Goal: Task Accomplishment & Management: Complete application form

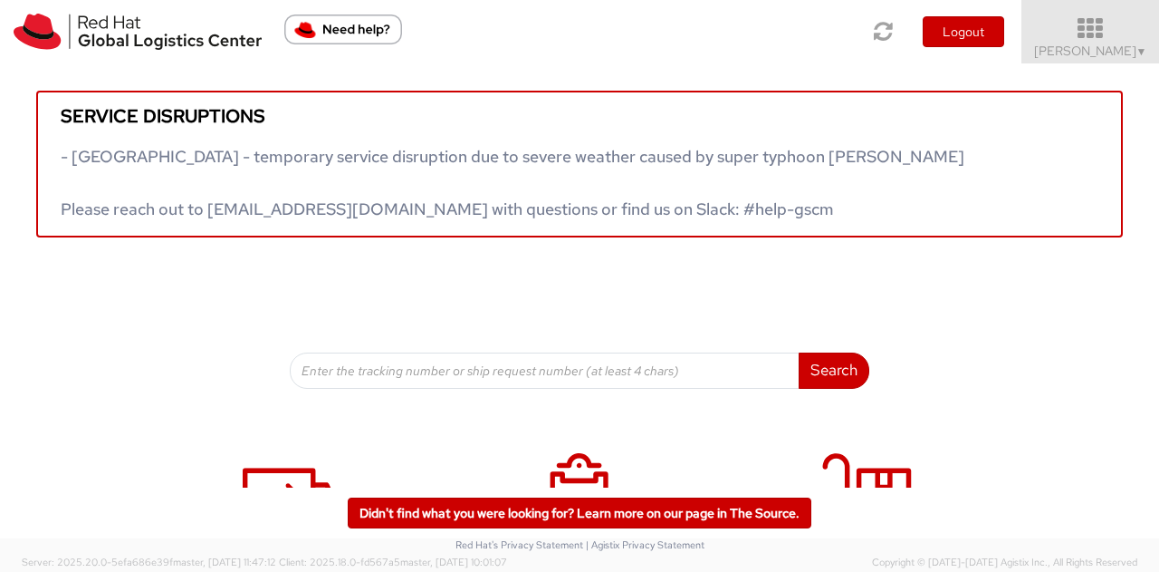
click at [1112, 34] on icon at bounding box center [1091, 28] width 159 height 25
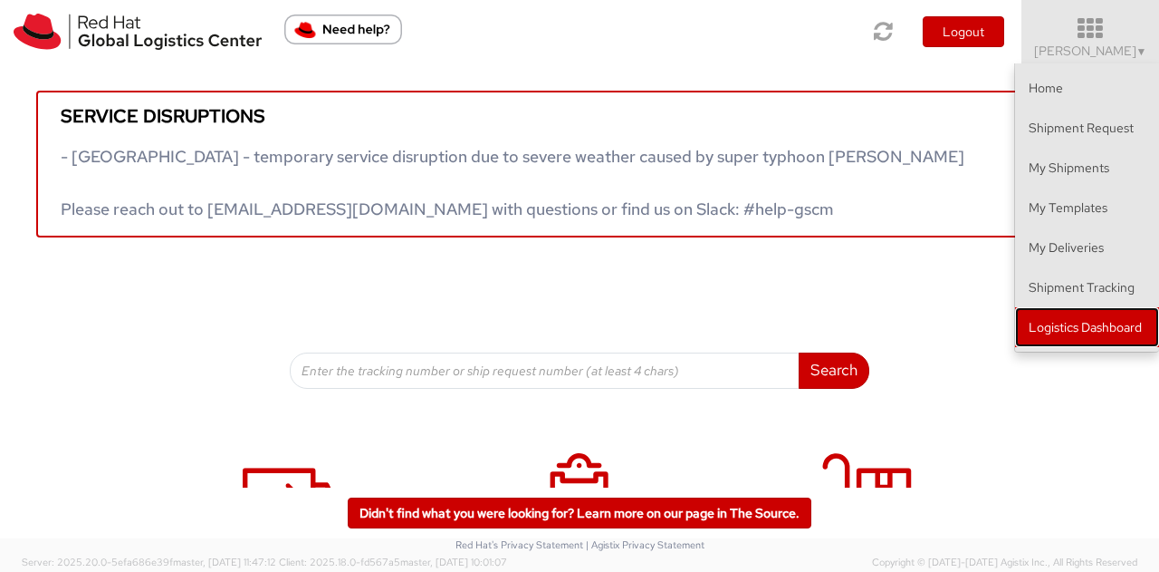
click at [1089, 329] on link "Logistics Dashboard" at bounding box center [1087, 327] width 144 height 40
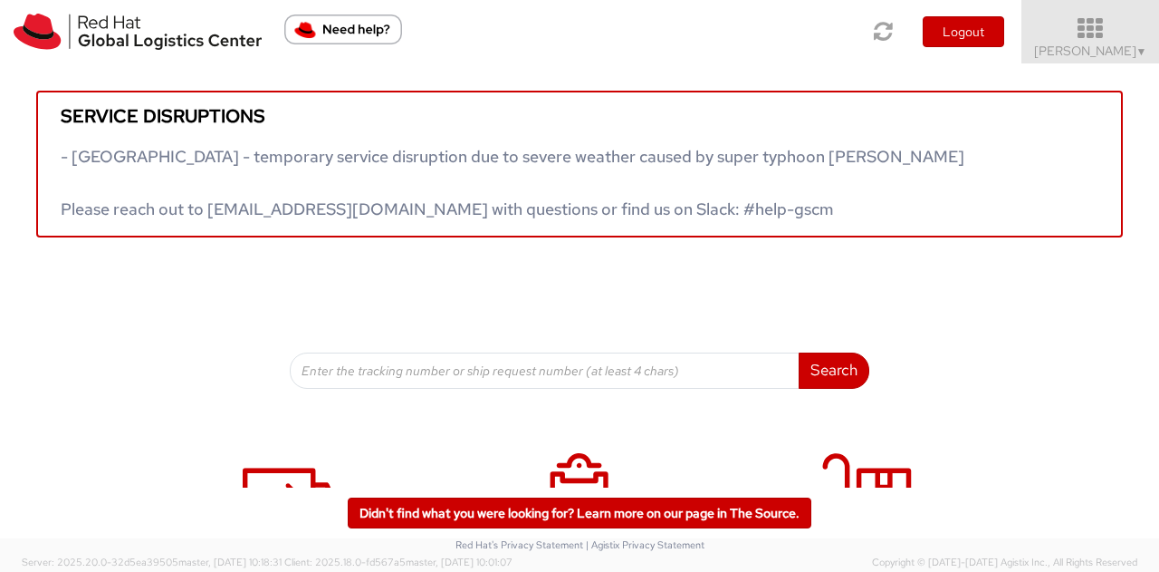
click at [1127, 27] on icon at bounding box center [1091, 28] width 159 height 25
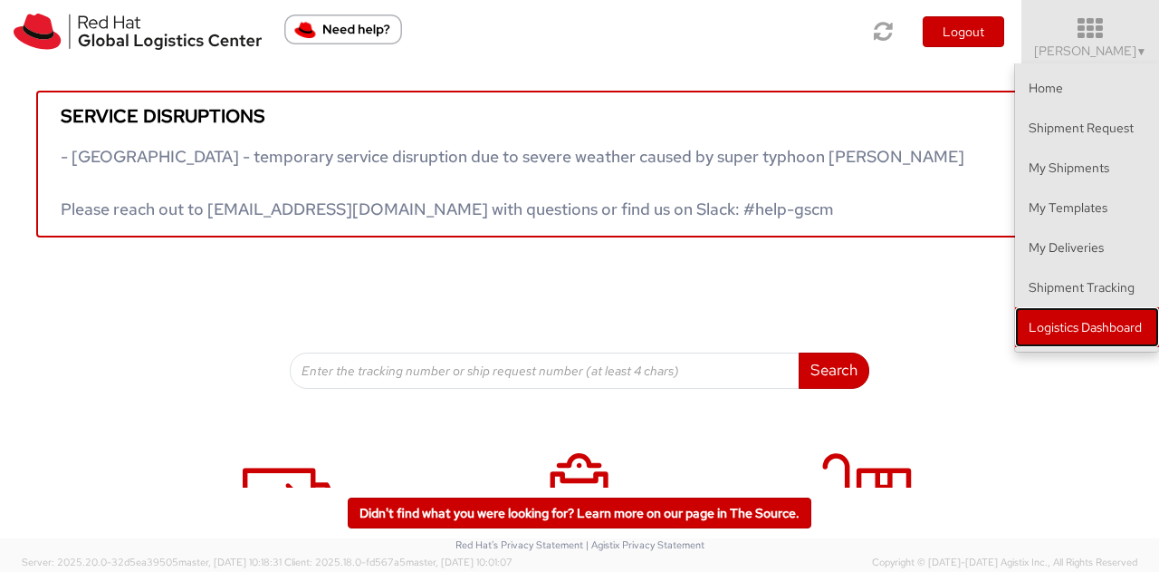
click at [1053, 319] on link "Logistics Dashboard" at bounding box center [1087, 327] width 144 height 40
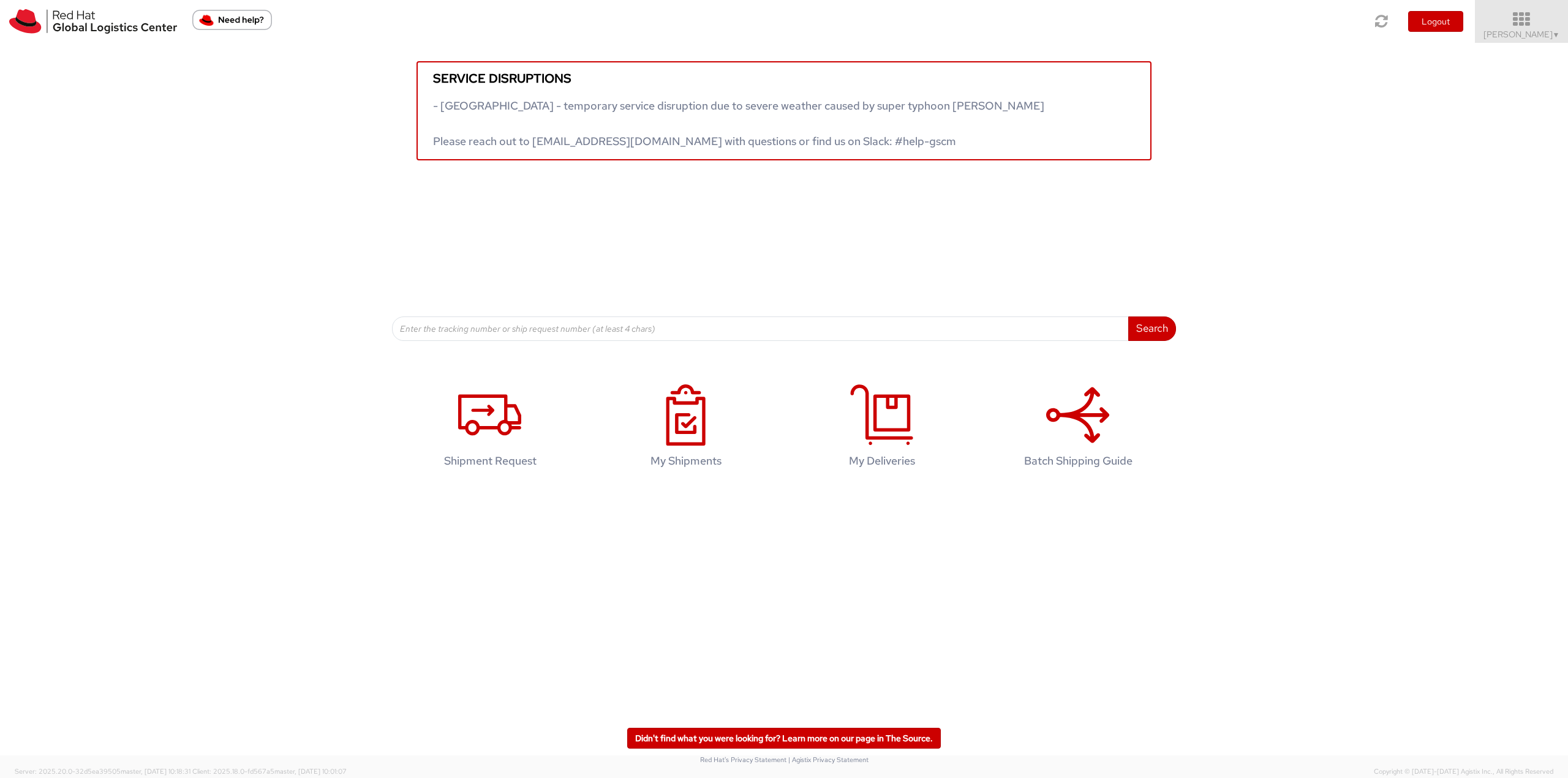
click at [783, 23] on icon at bounding box center [1521, 19] width 108 height 17
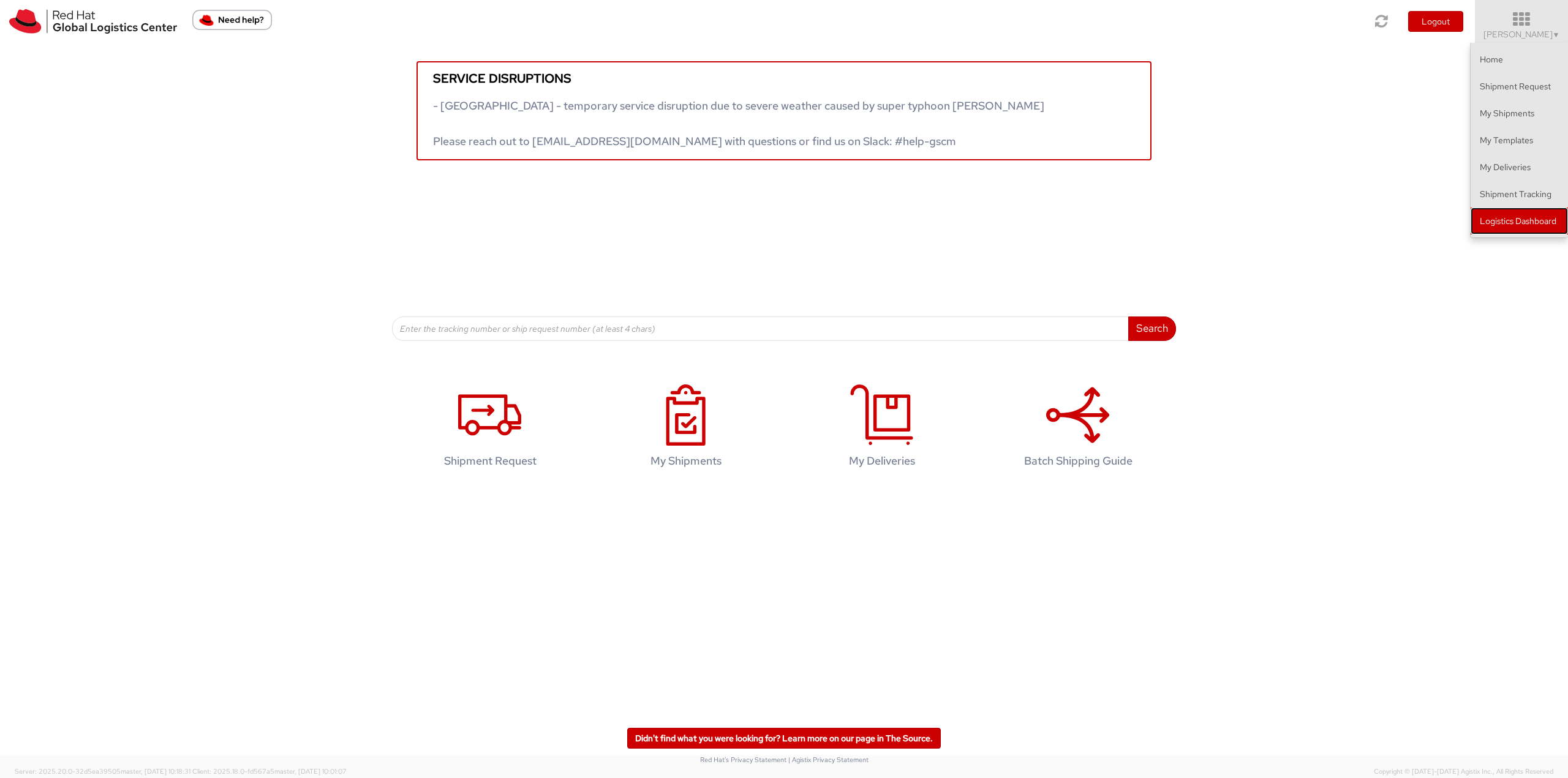
click at [783, 213] on link "Logistics Dashboard" at bounding box center [1519, 221] width 97 height 27
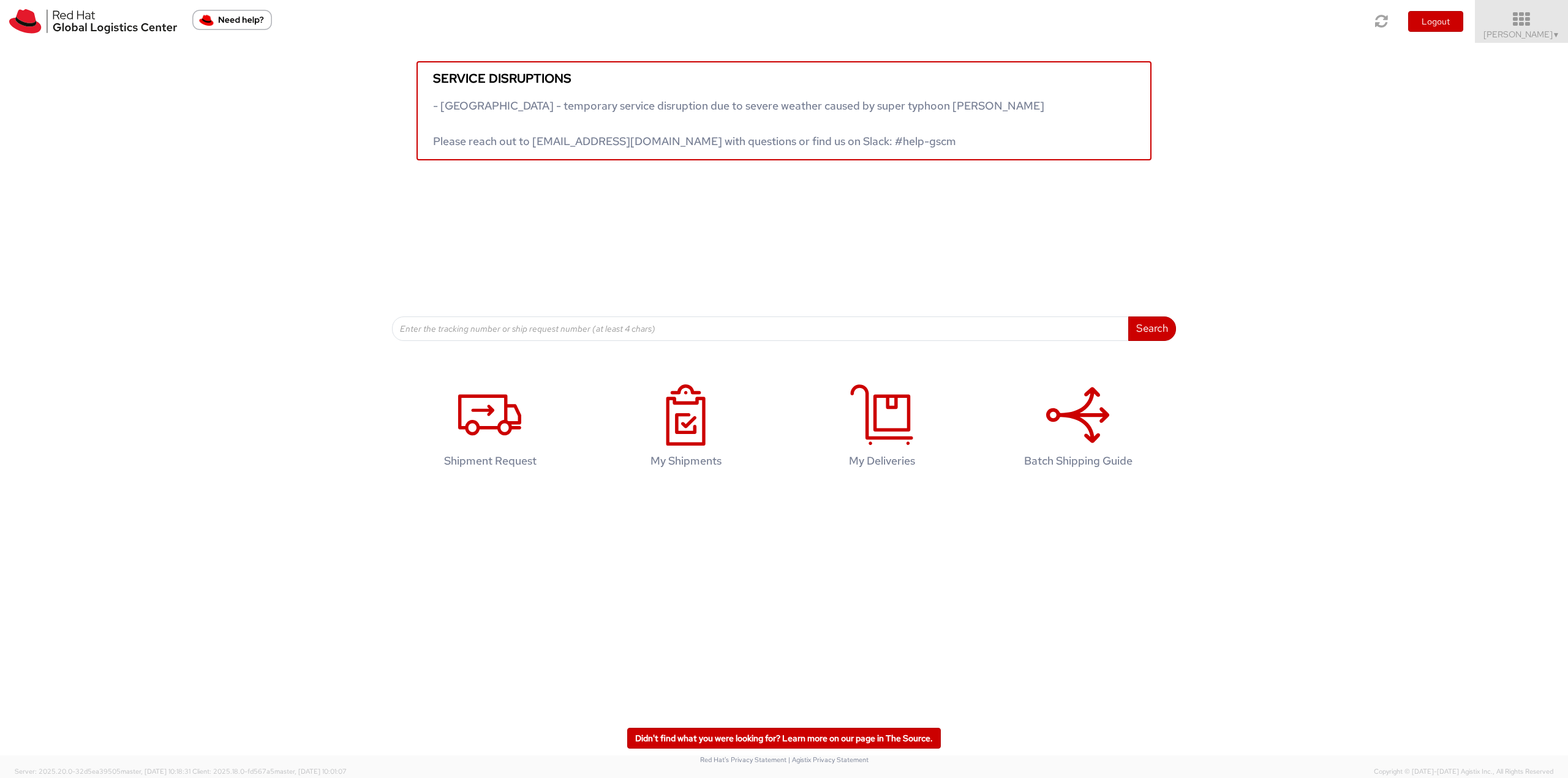
drag, startPoint x: 1532, startPoint y: 18, endPoint x: 1533, endPoint y: 26, distance: 8.1
click at [783, 18] on icon at bounding box center [1521, 19] width 108 height 17
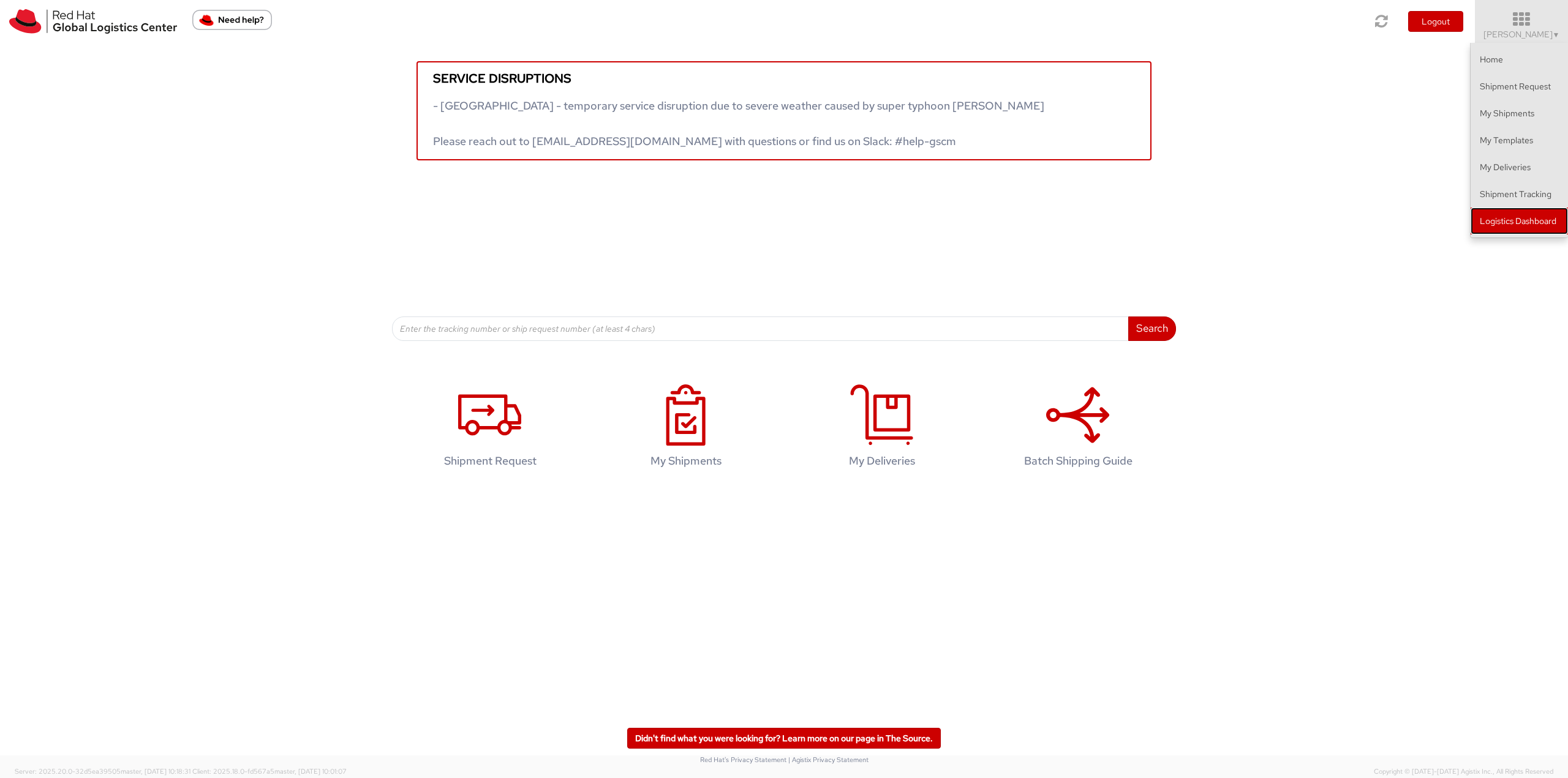
click at [783, 222] on link "Logistics Dashboard" at bounding box center [1519, 221] width 97 height 27
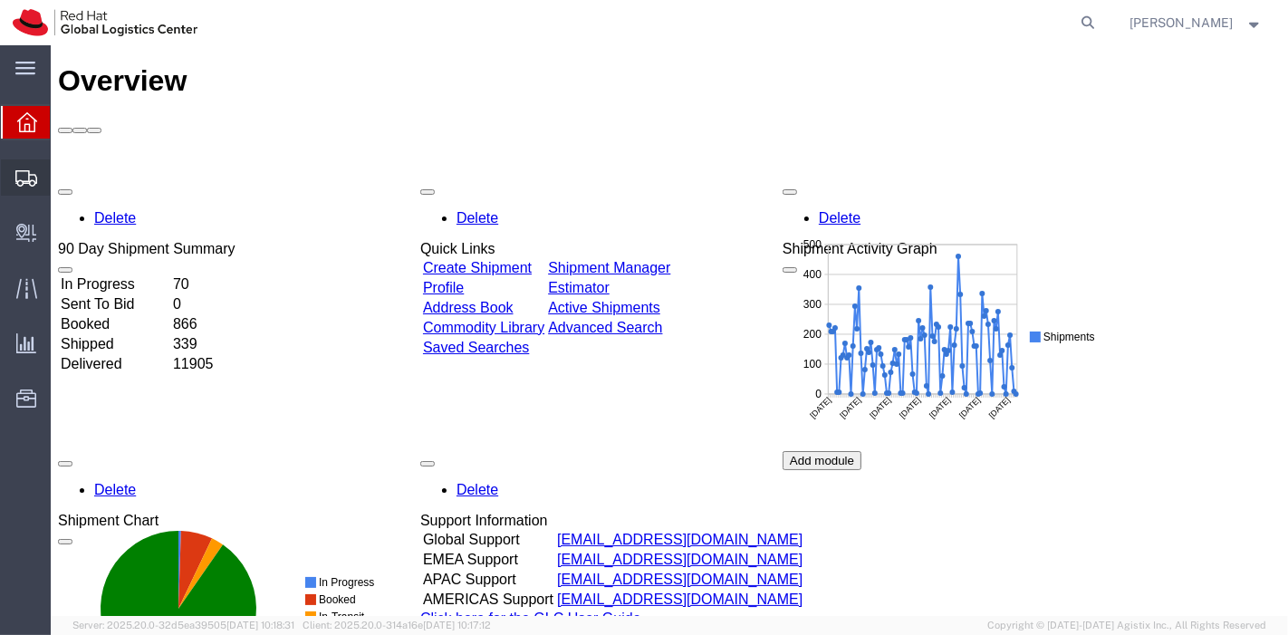
click at [0, 0] on span "Shipment Manager" at bounding box center [0, 0] width 0 height 0
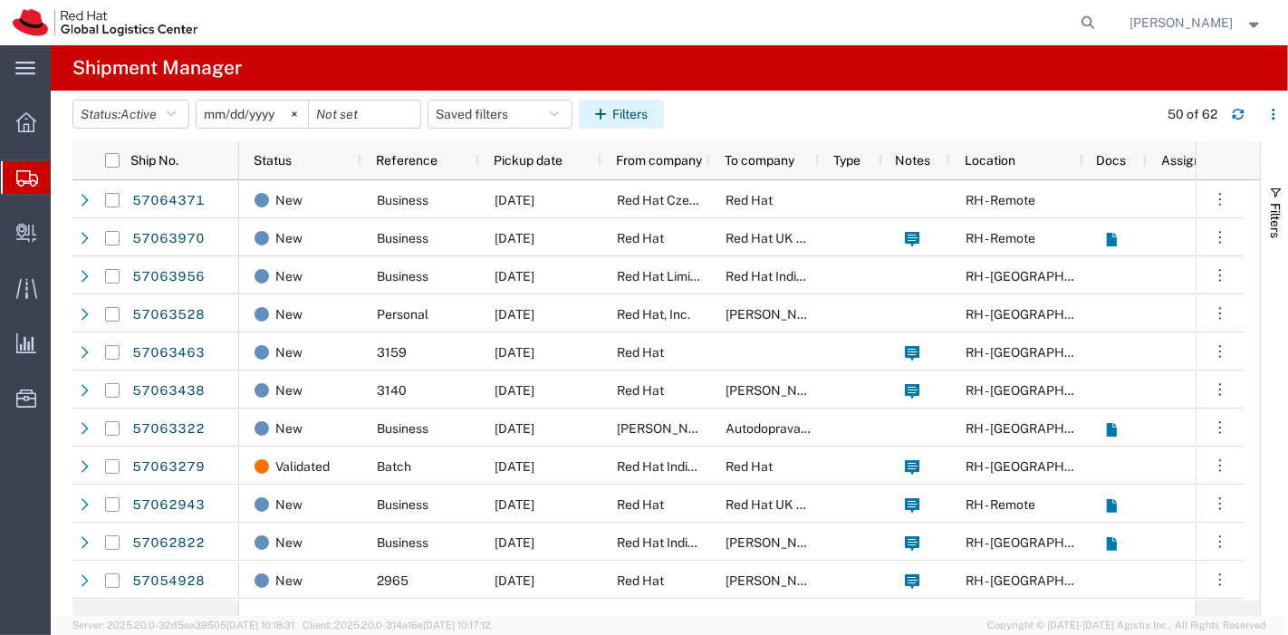
click at [610, 118] on icon "button" at bounding box center [603, 114] width 17 height 13
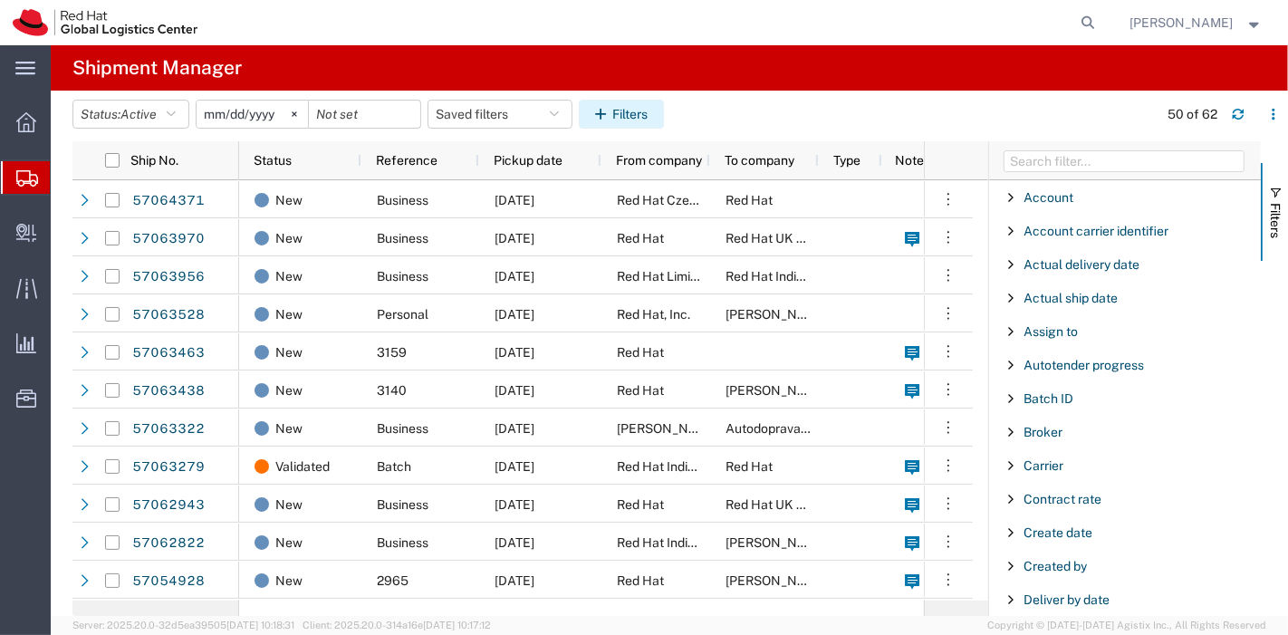
click at [610, 116] on icon "button" at bounding box center [603, 114] width 17 height 13
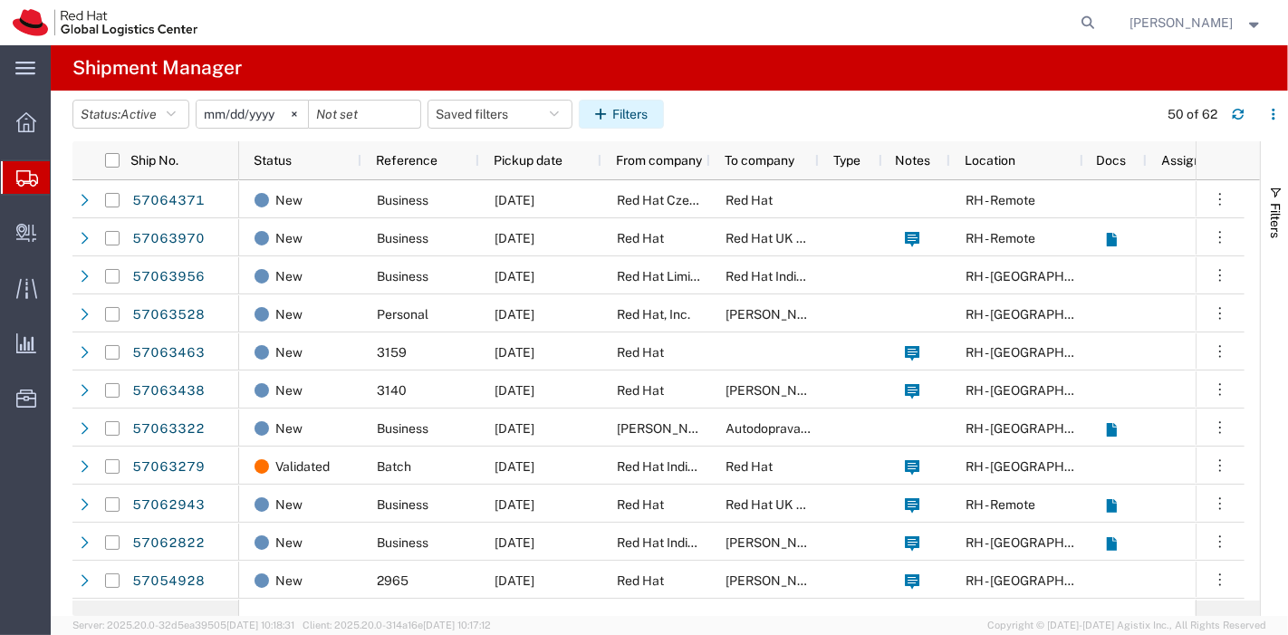
click at [610, 116] on icon "button" at bounding box center [603, 114] width 17 height 13
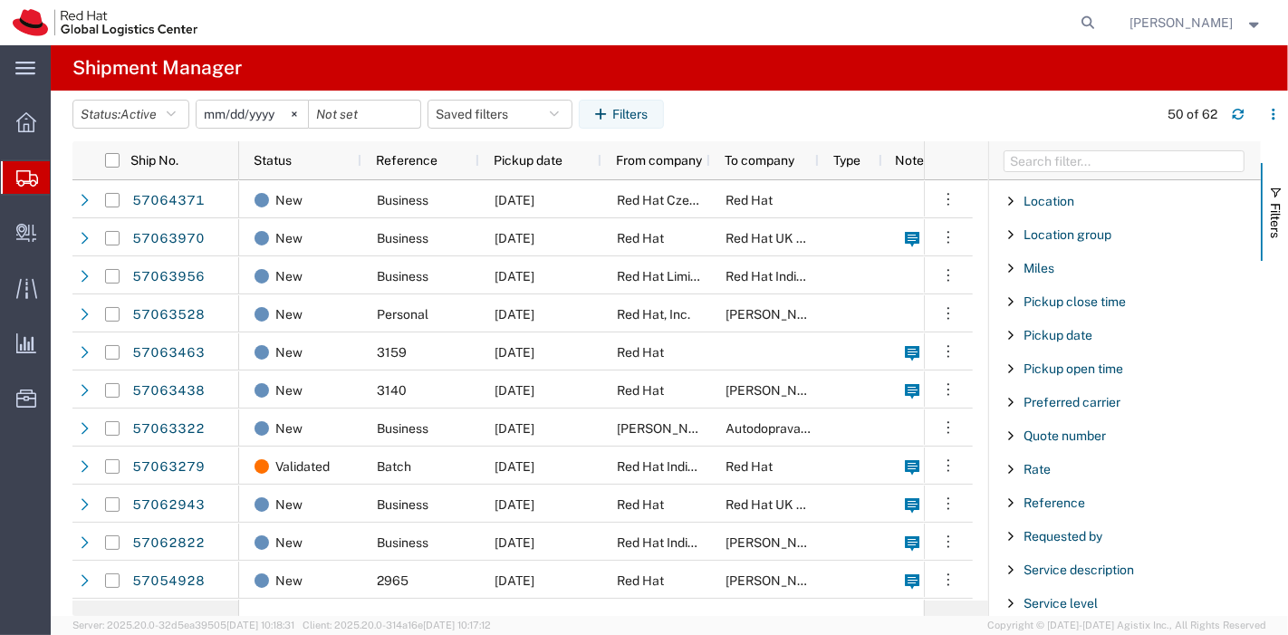
scroll to position [1071, 0]
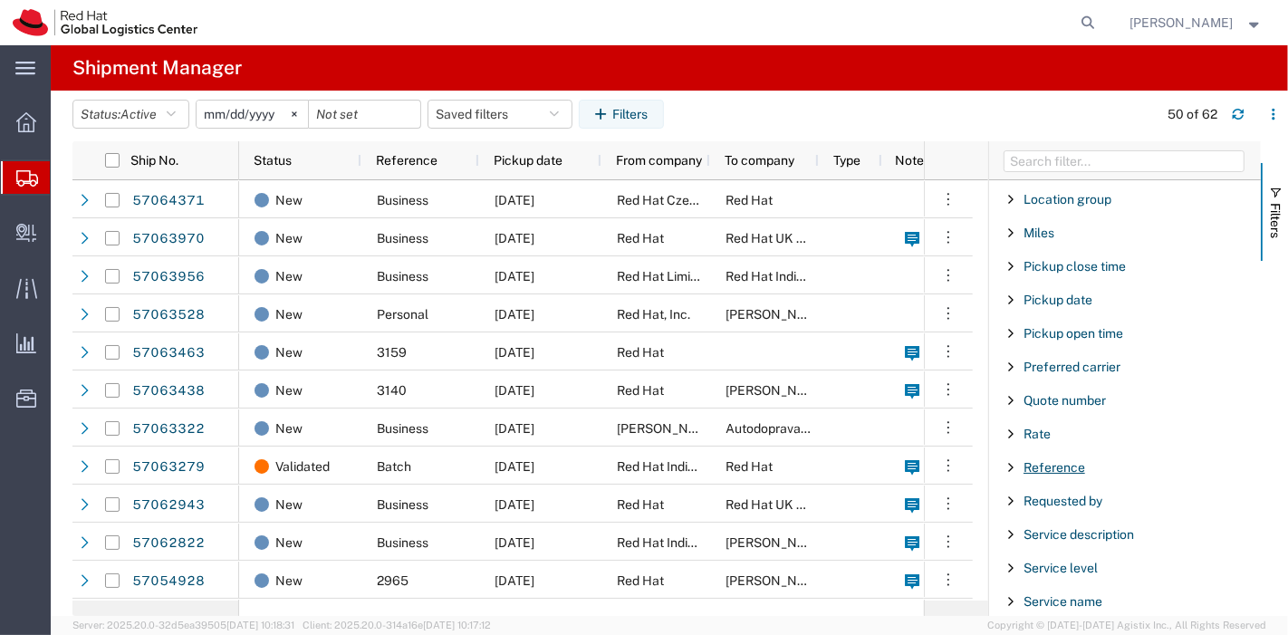
click at [1058, 460] on span "Reference" at bounding box center [1055, 467] width 62 height 14
click at [1062, 533] on input "Filter Value" at bounding box center [1131, 544] width 237 height 22
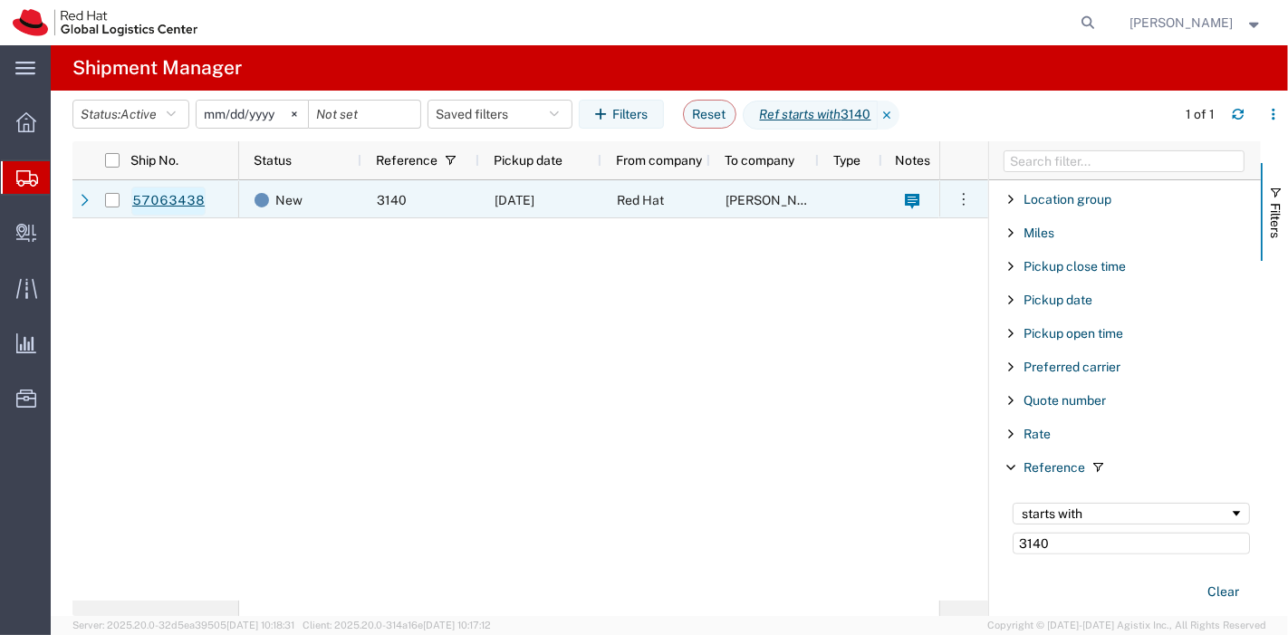
type input "3140"
click at [188, 203] on link "57063438" at bounding box center [168, 201] width 74 height 29
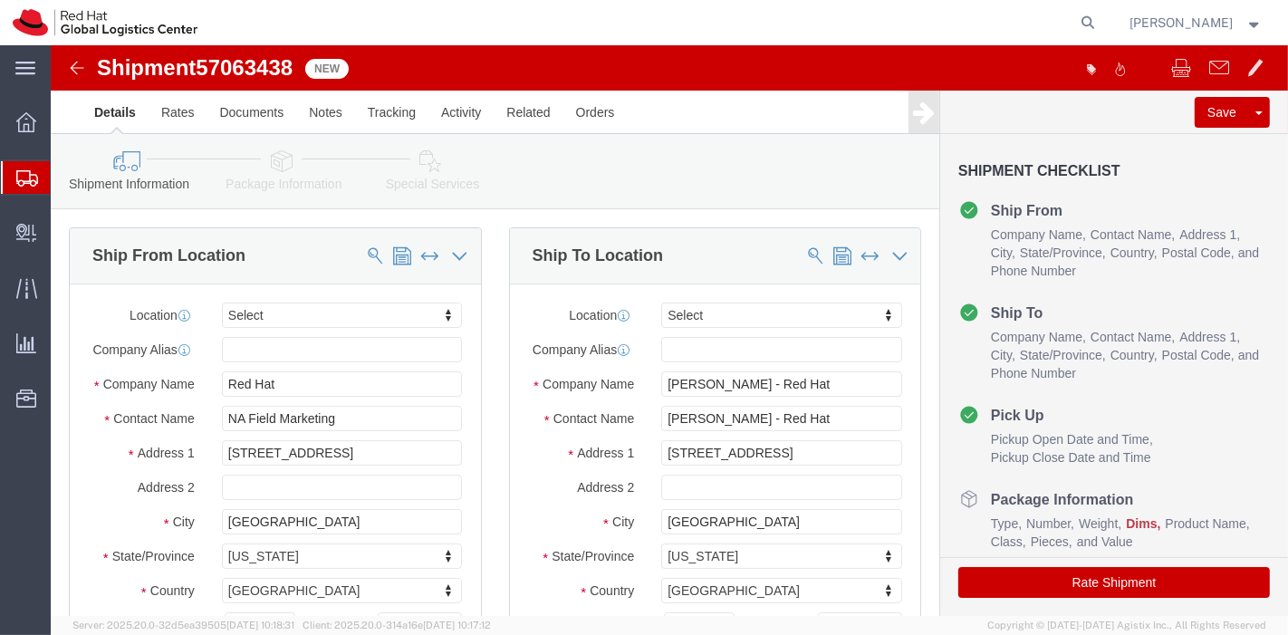
select select
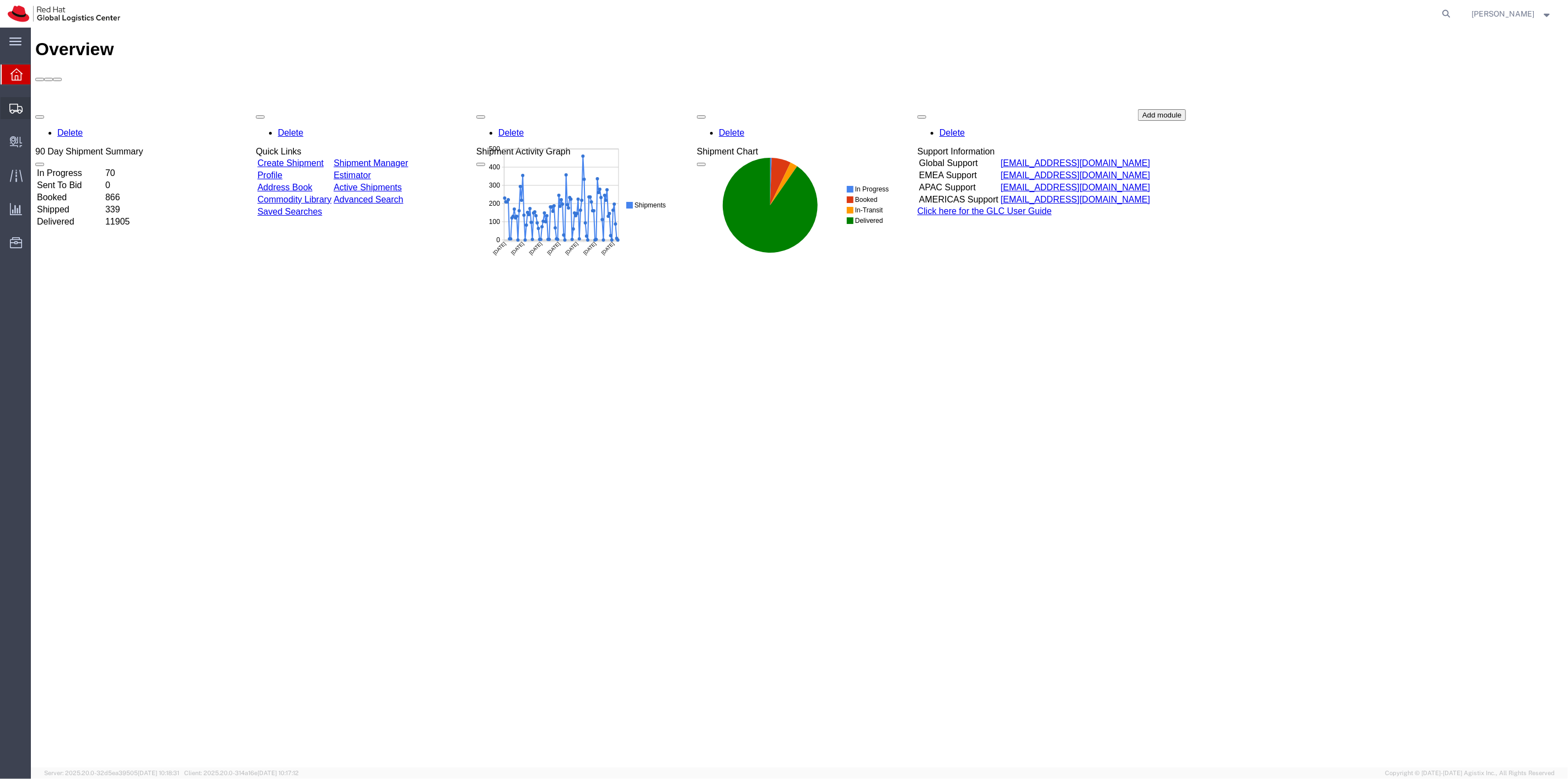
click at [0, 0] on span "Shipment Manager" at bounding box center [0, 0] width 0 height 0
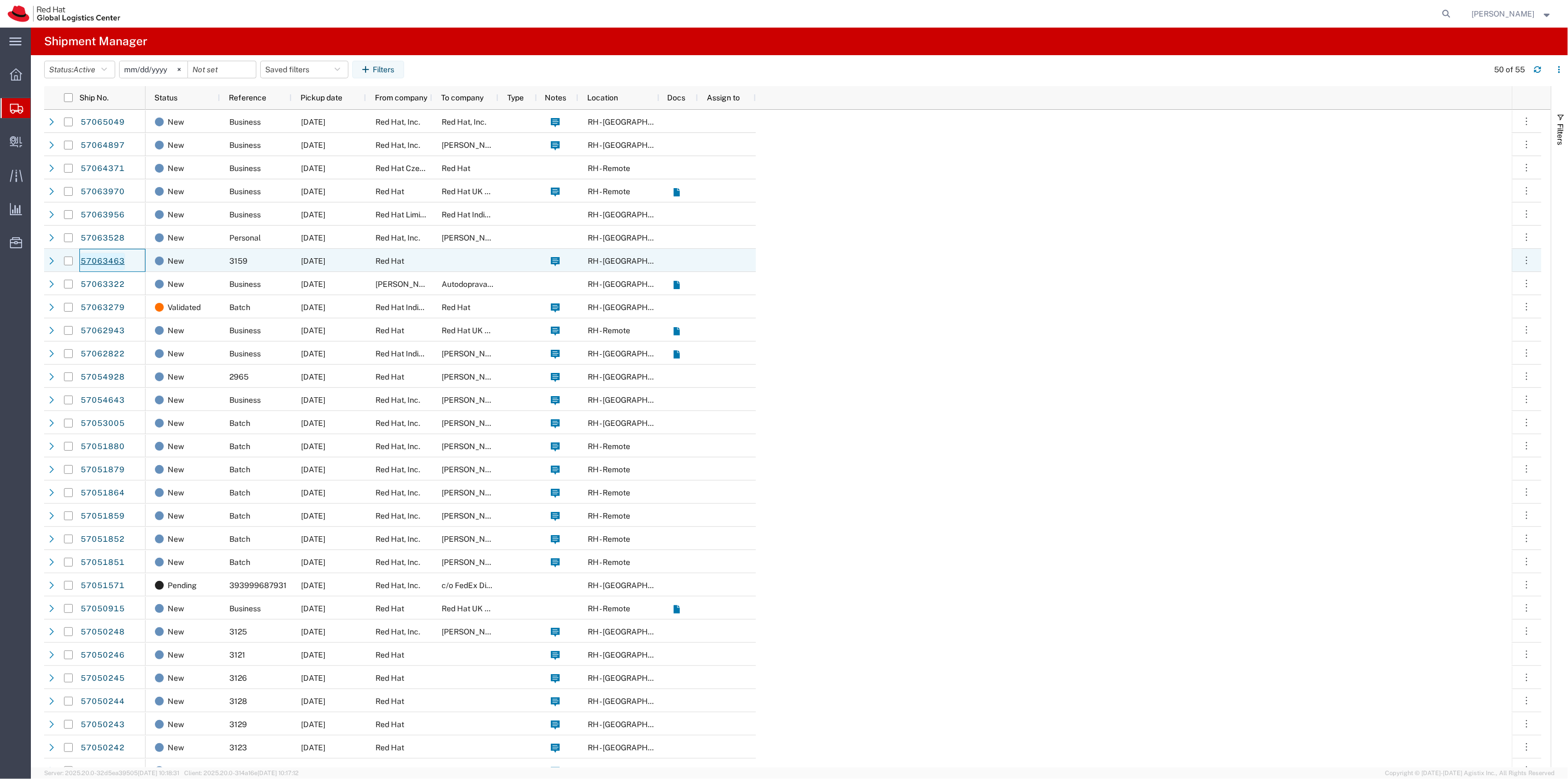
click at [99, 260] on link "57063463" at bounding box center [102, 261] width 45 height 18
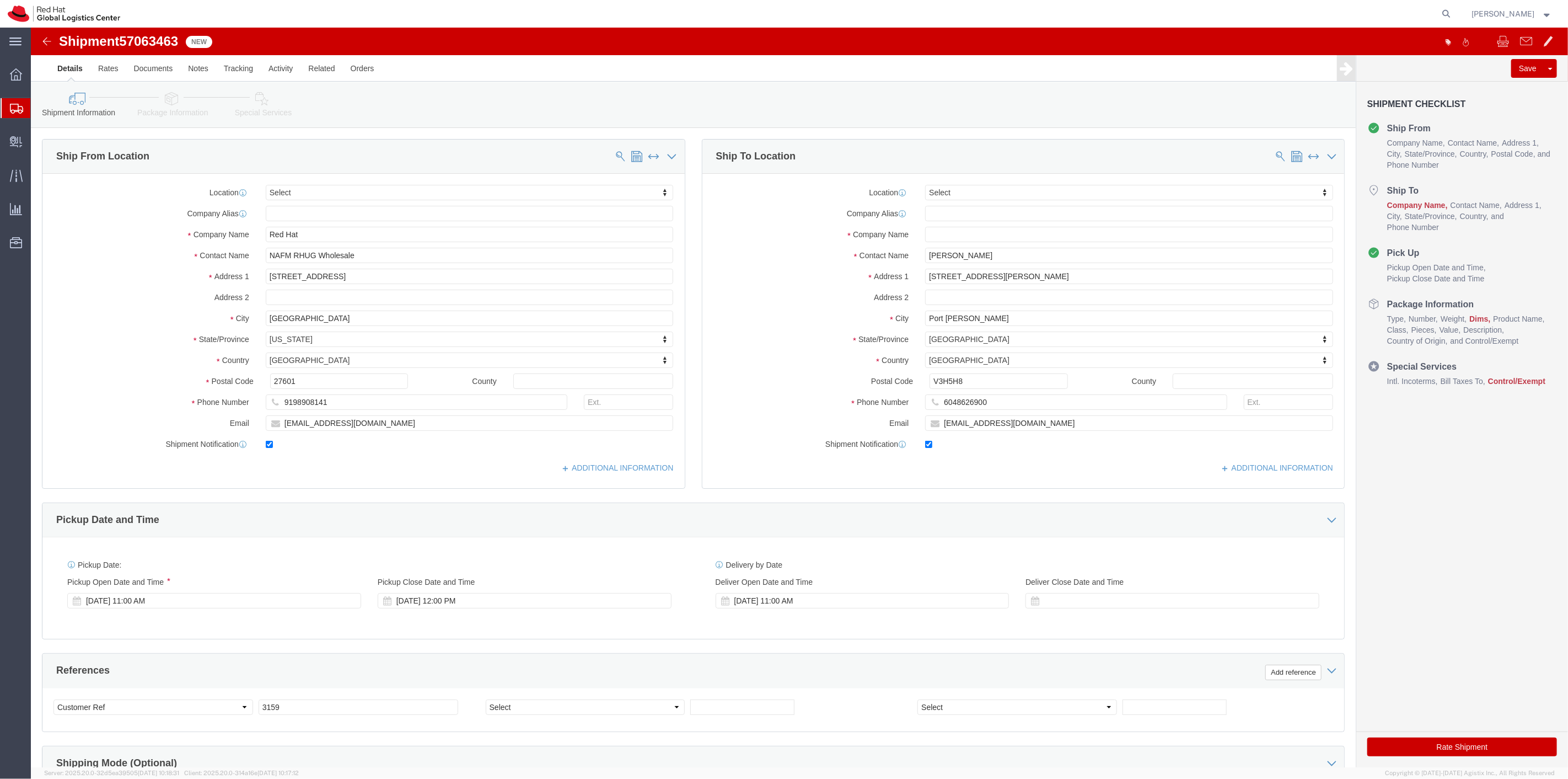
select select
click icon
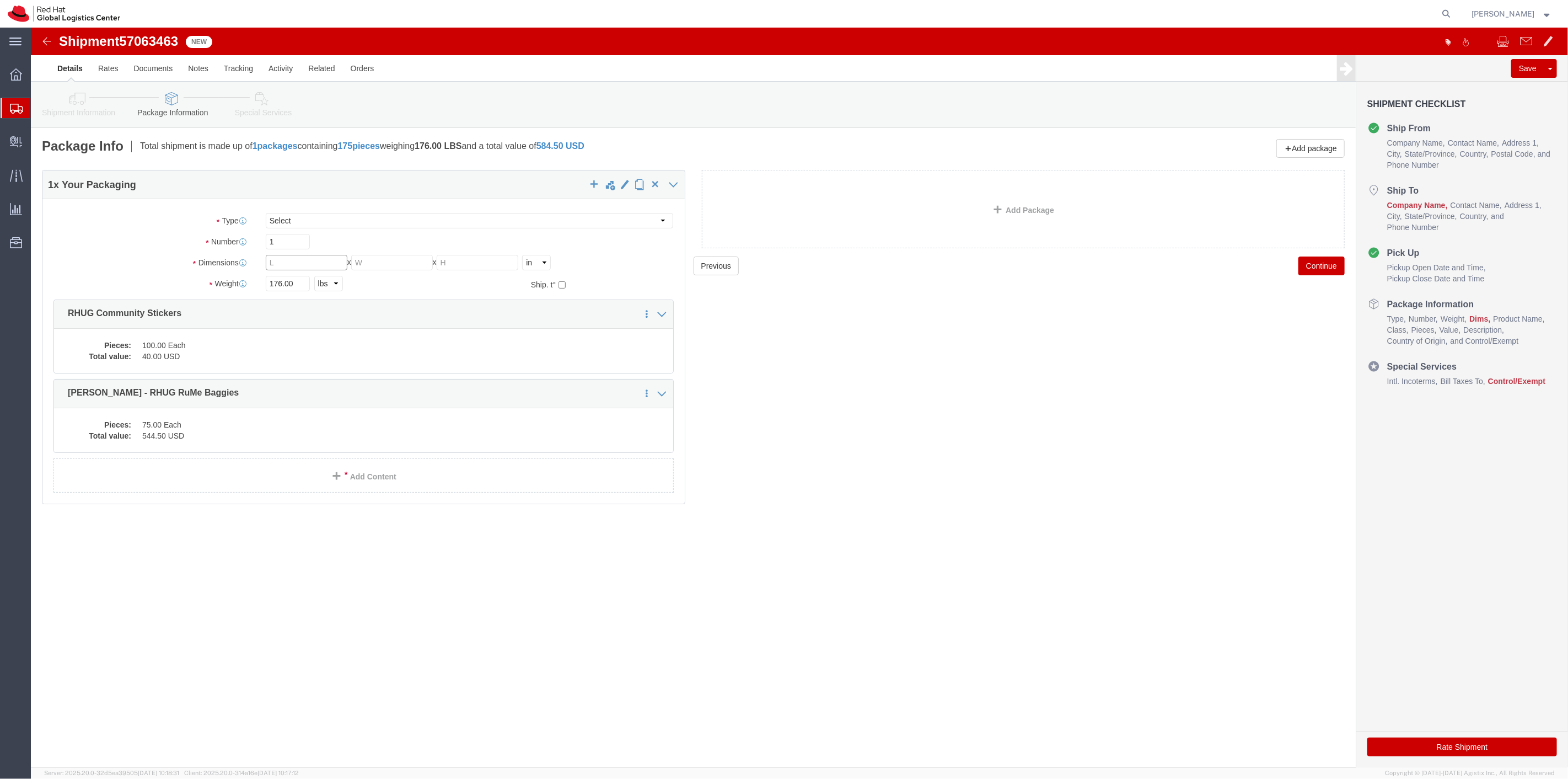
click input "text"
drag, startPoint x: 264, startPoint y: 259, endPoint x: 231, endPoint y: 262, distance: 33.1
click div "176.00 Select kgs lbs"
click input "text"
type input "13"
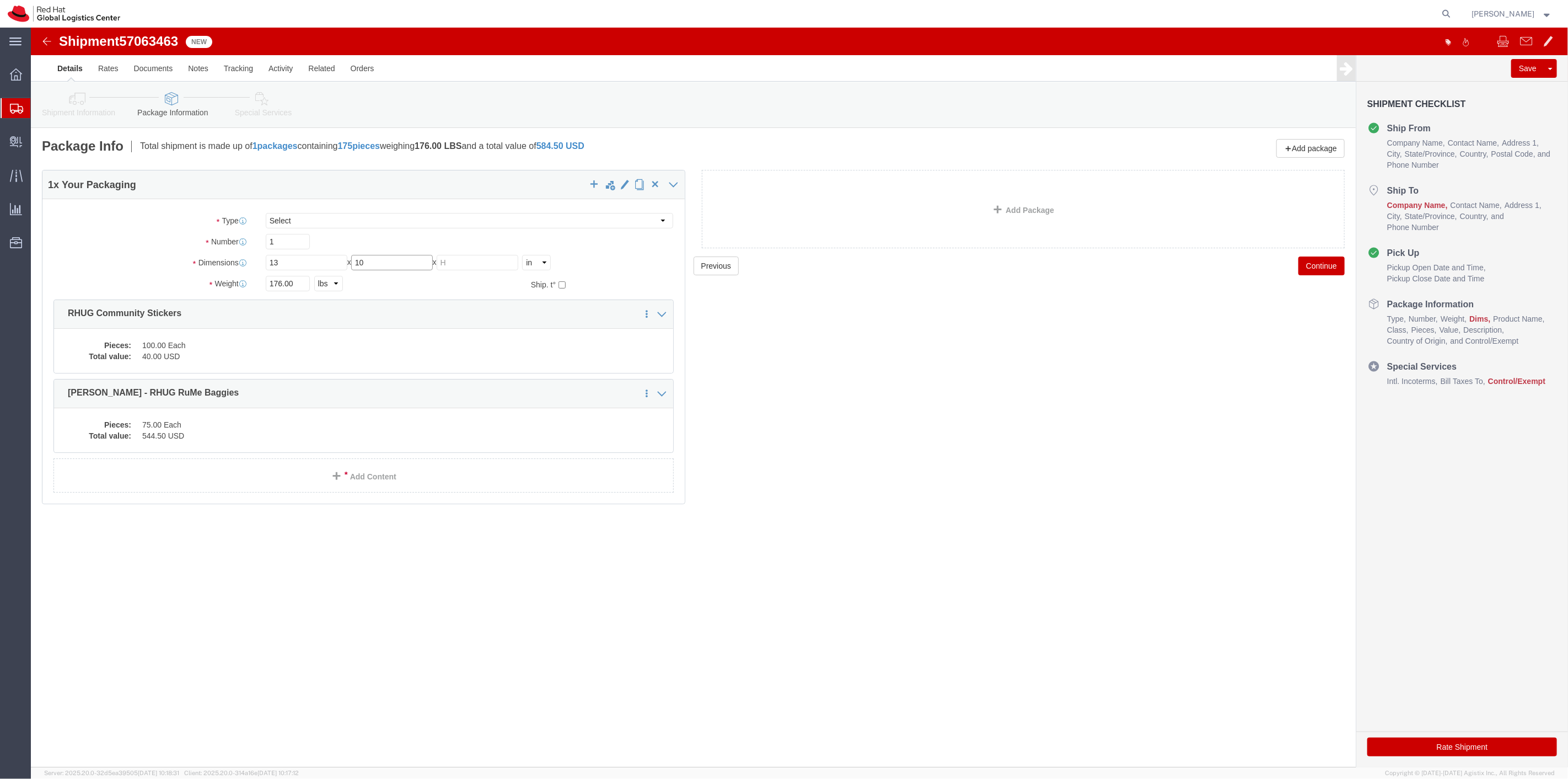
type input "10"
type input "4"
type input "6"
click icon
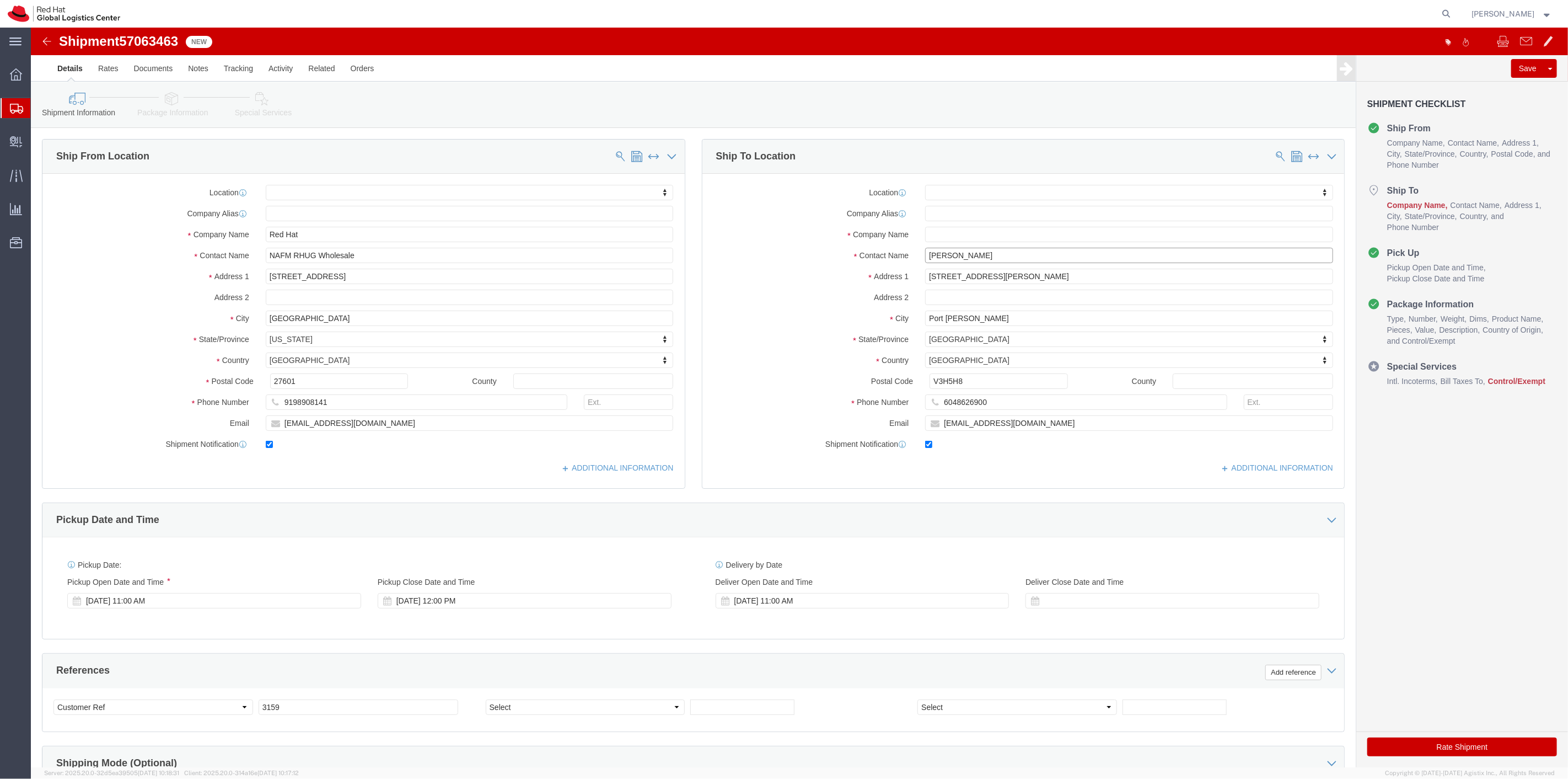
click input "Paul Turnbull"
type input "Paul Turnbull"
click input "text"
type input "Red Hat"
click input "text"
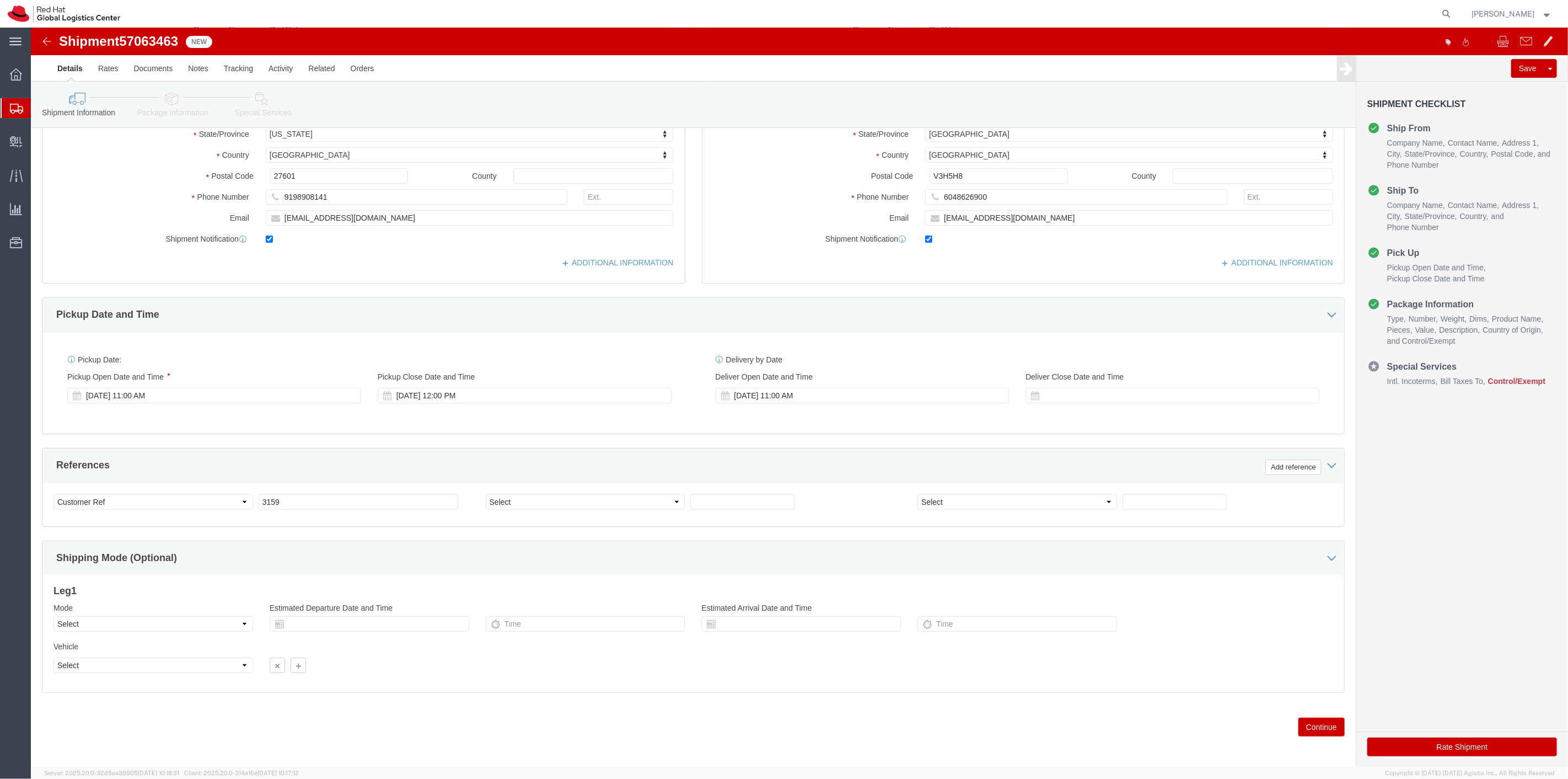
scroll to position [212, 0]
click button "Continue"
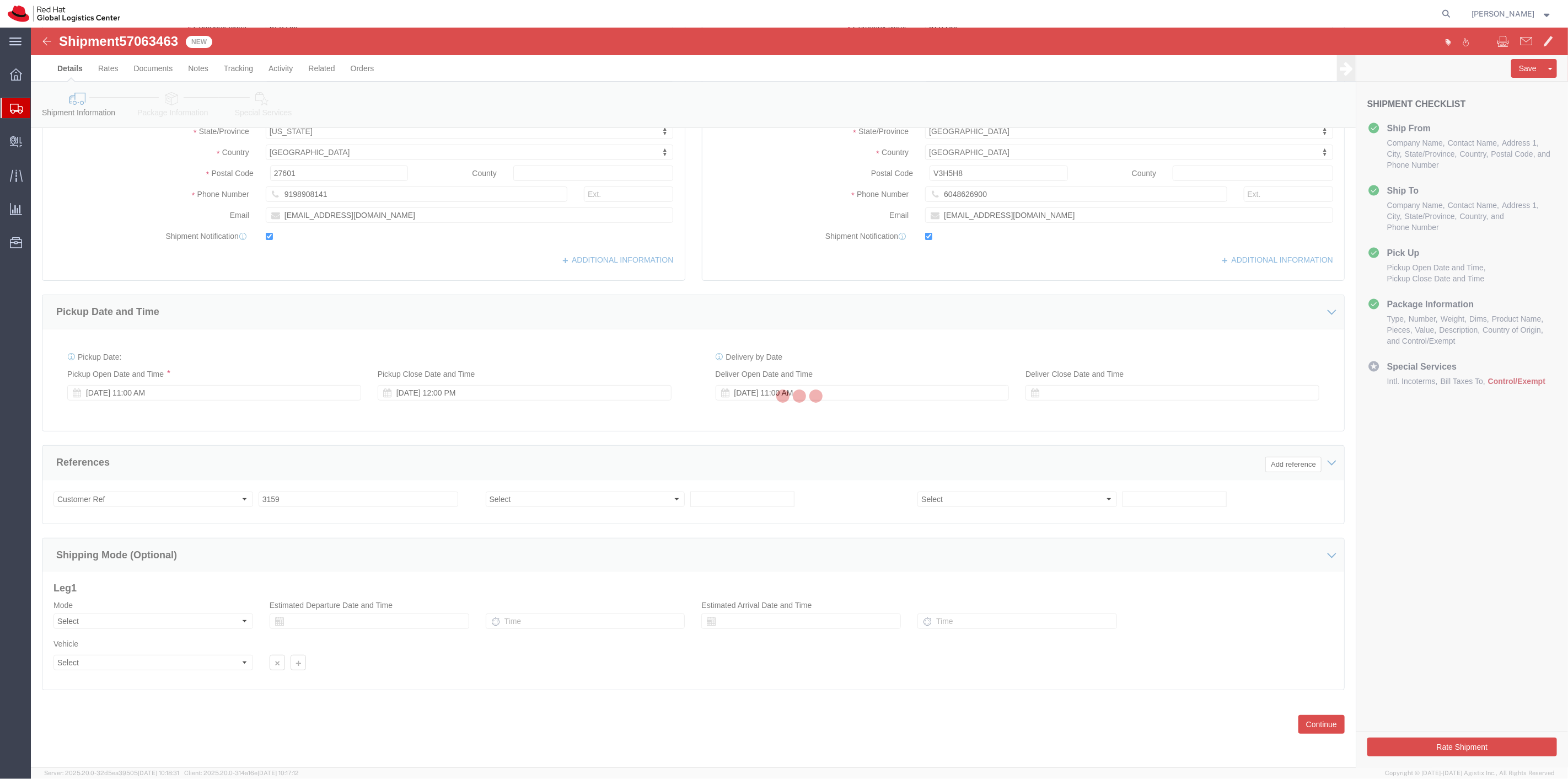
scroll to position [0, 0]
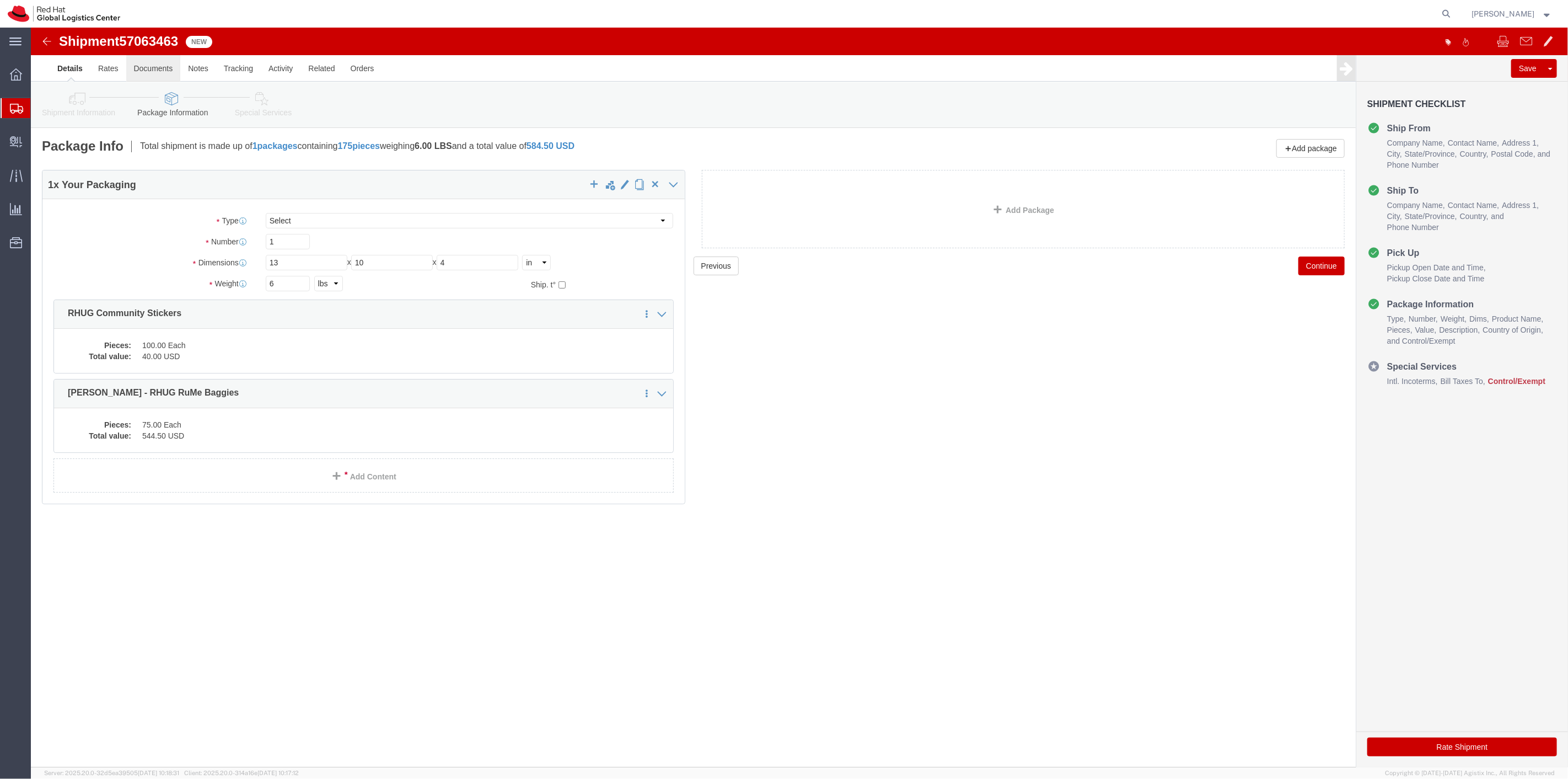
click link "Documents"
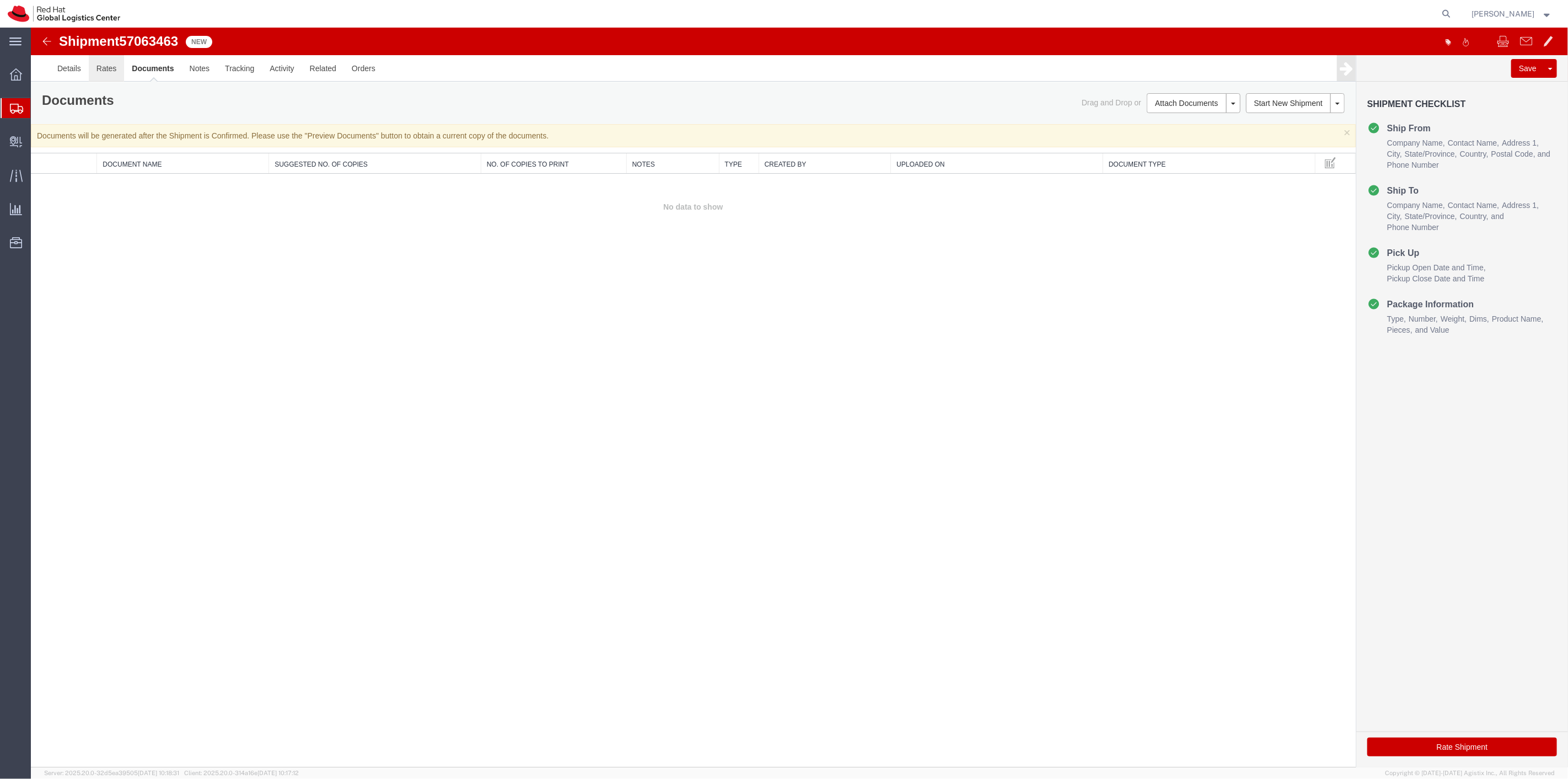
click at [108, 62] on link "Rates" at bounding box center [106, 68] width 36 height 26
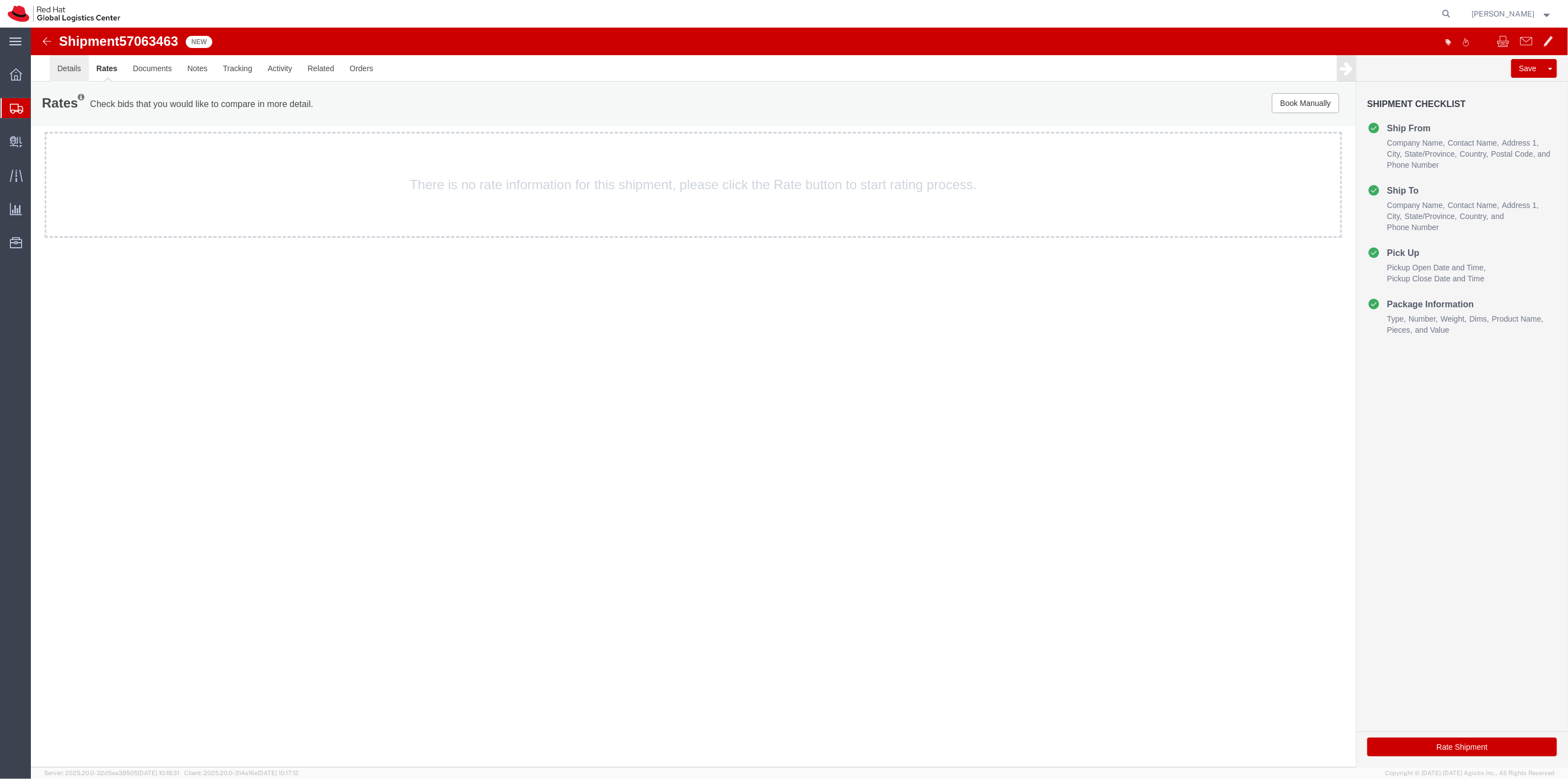
click at [69, 71] on link "Details" at bounding box center [69, 68] width 39 height 26
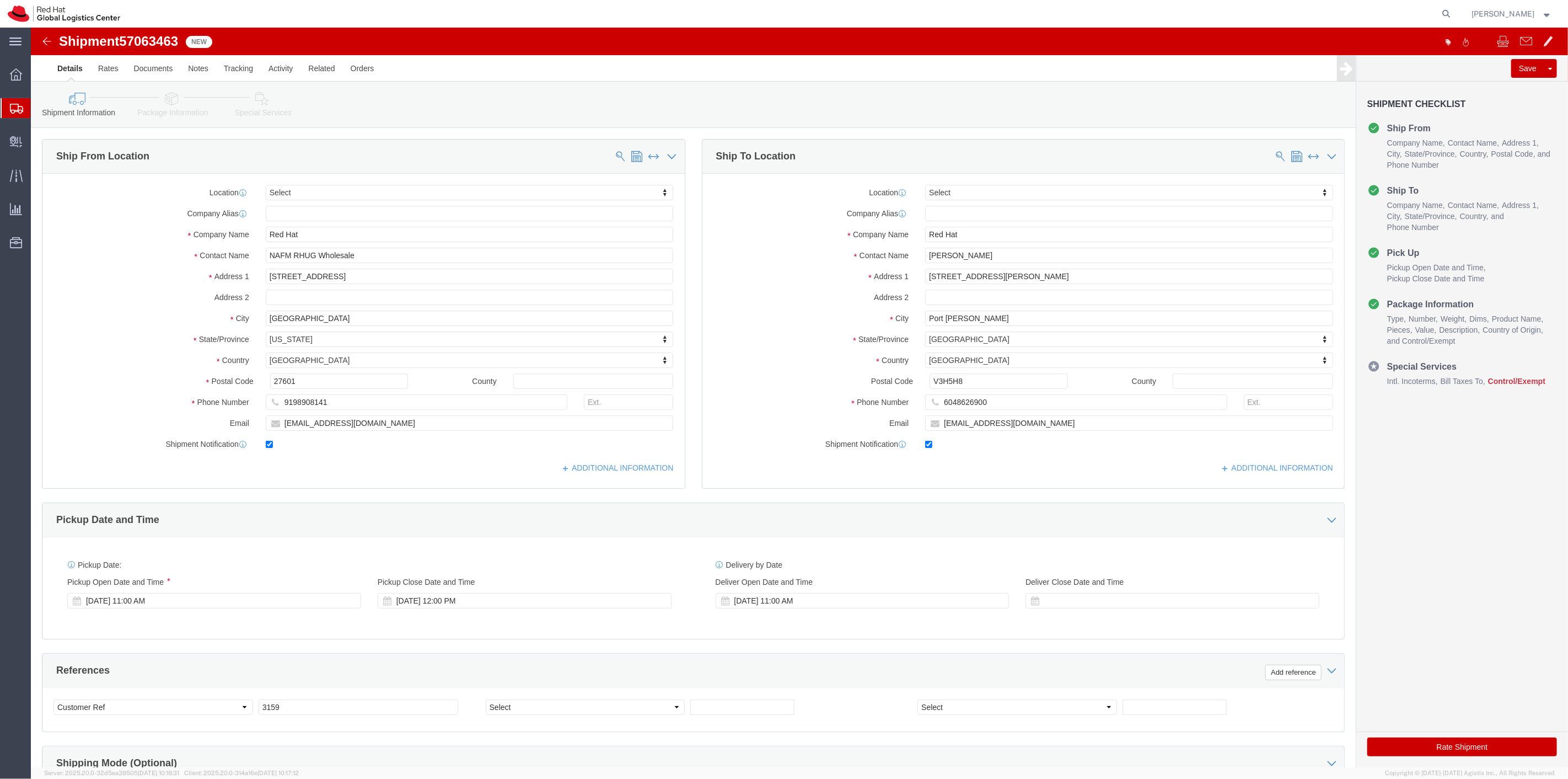
click icon
click button "Save"
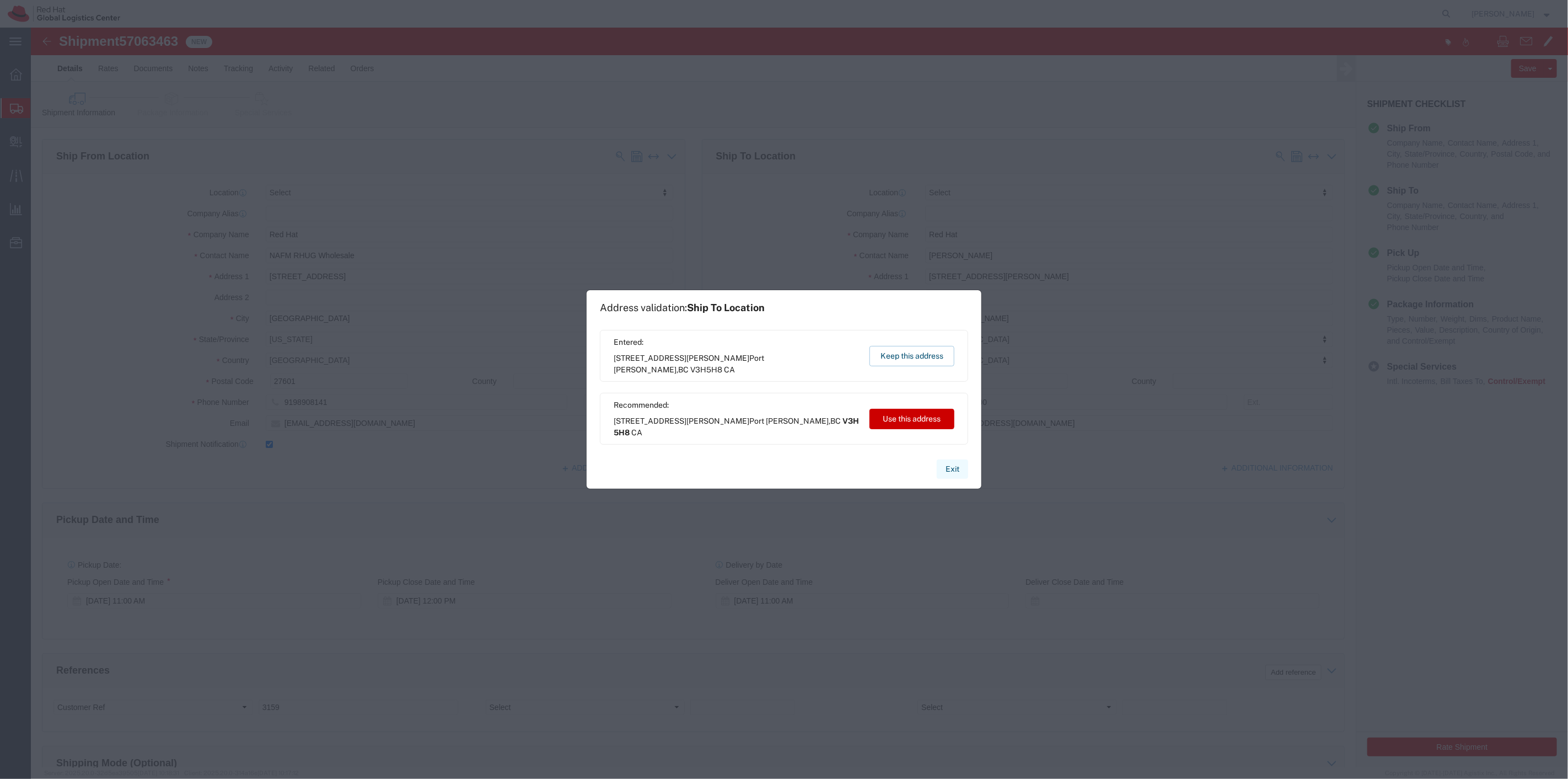
click at [959, 462] on button "Exit" at bounding box center [953, 470] width 32 height 19
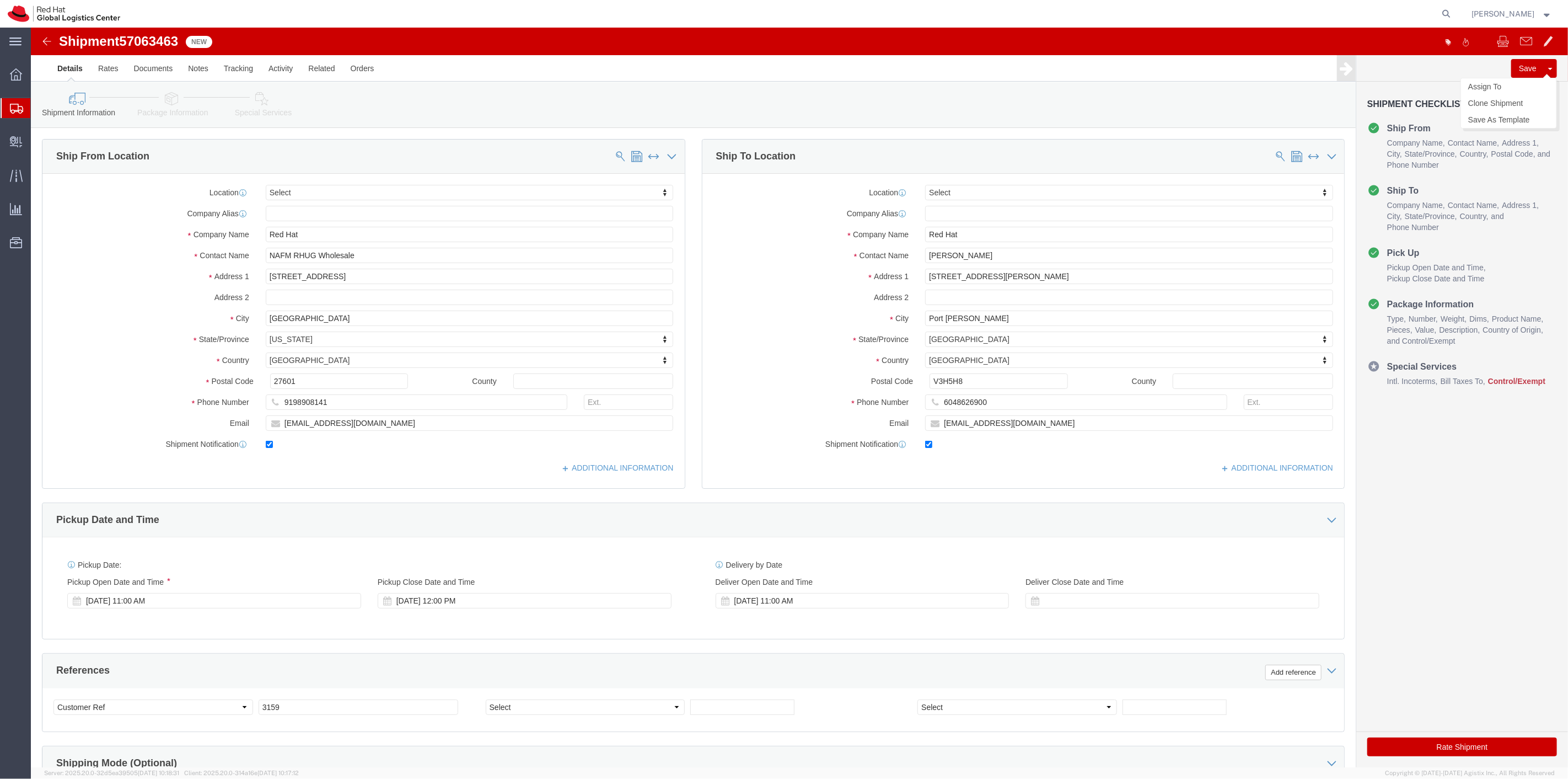
click button "Save"
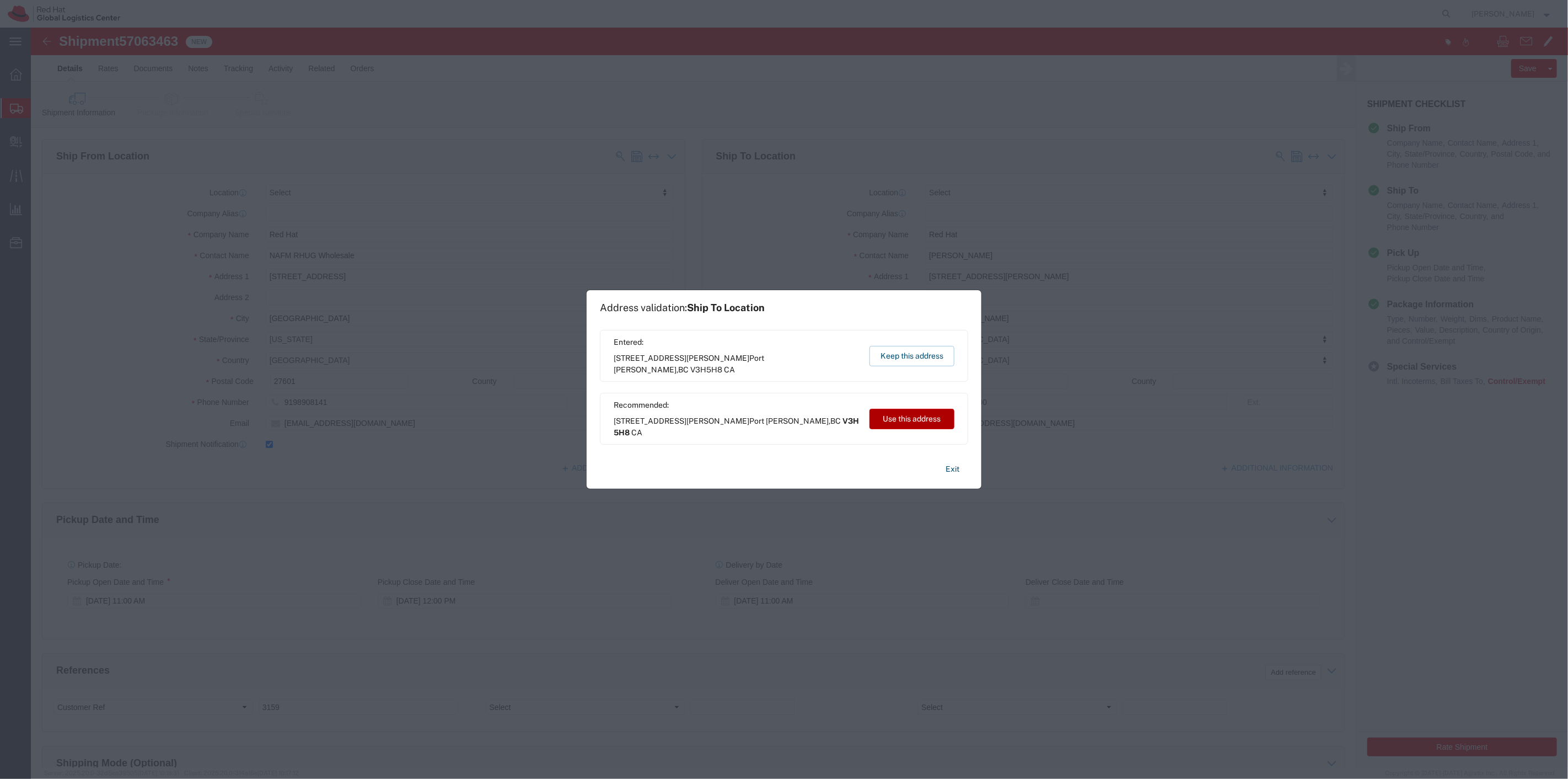
click at [893, 419] on button "Use this address" at bounding box center [911, 419] width 85 height 21
type input "V3H 5H8"
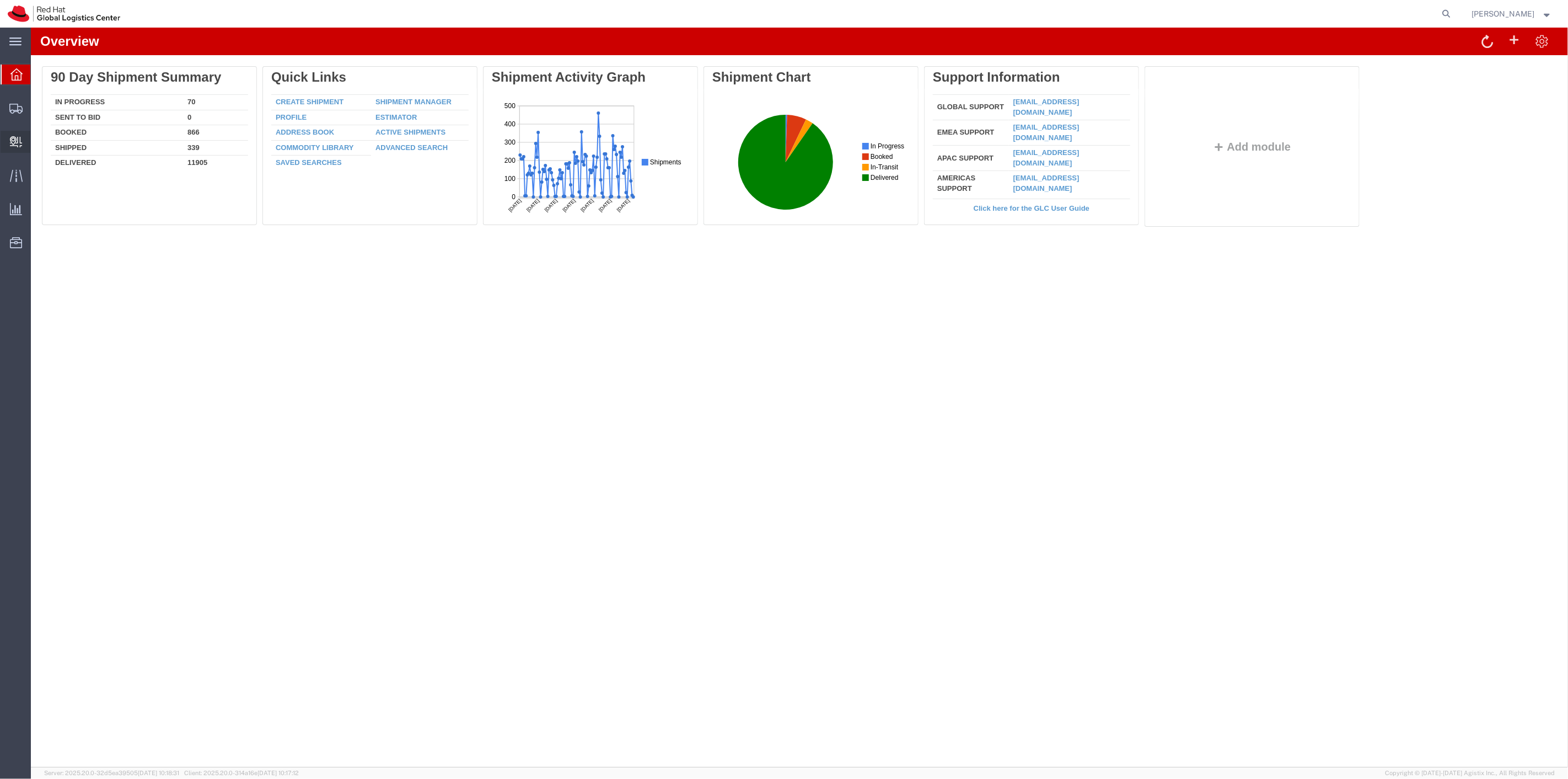
click at [0, 0] on span "Create Delivery" at bounding box center [0, 0] width 0 height 0
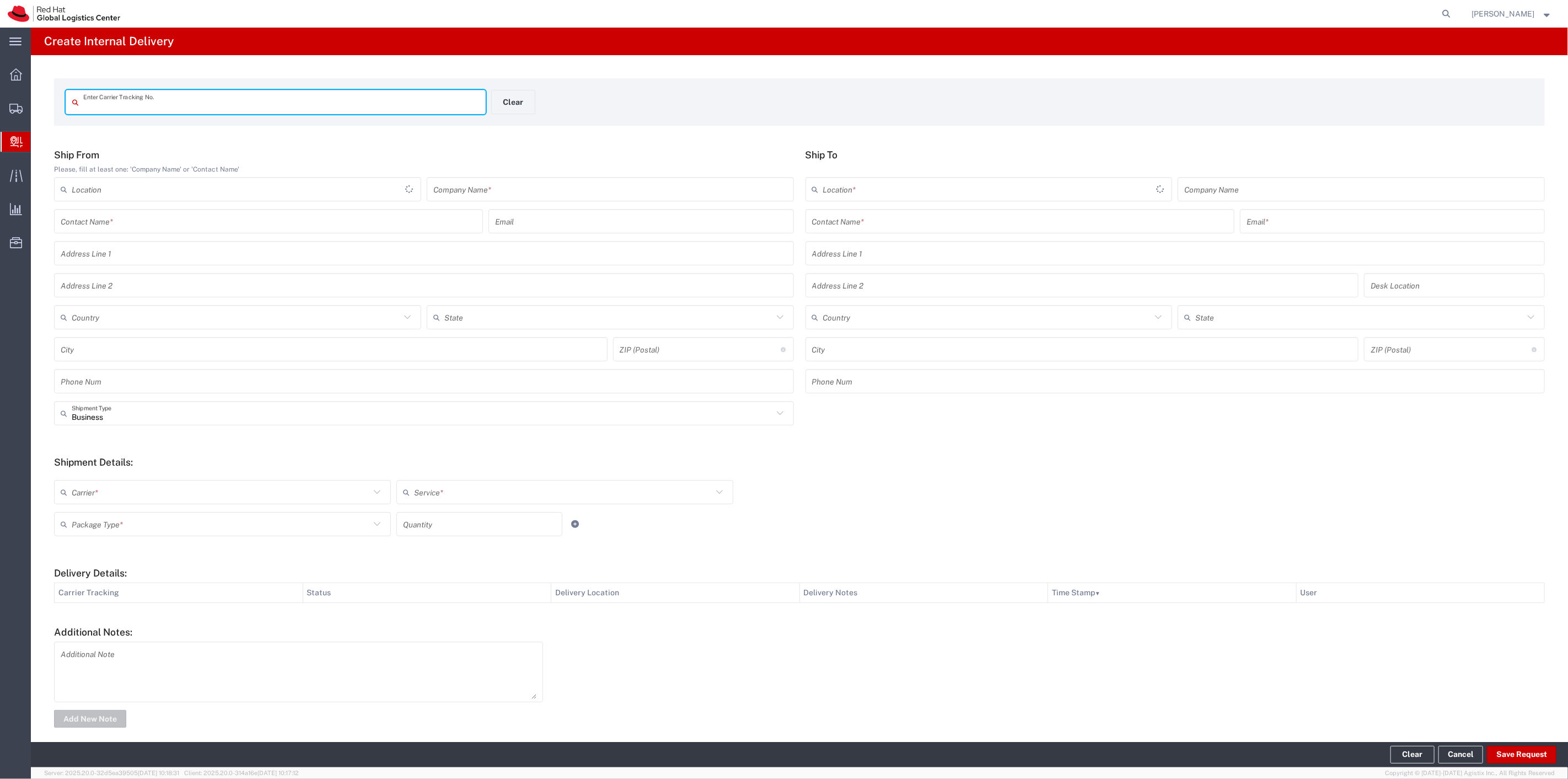
click at [125, 107] on input "text" at bounding box center [281, 102] width 396 height 19
type input "tba324948726539"
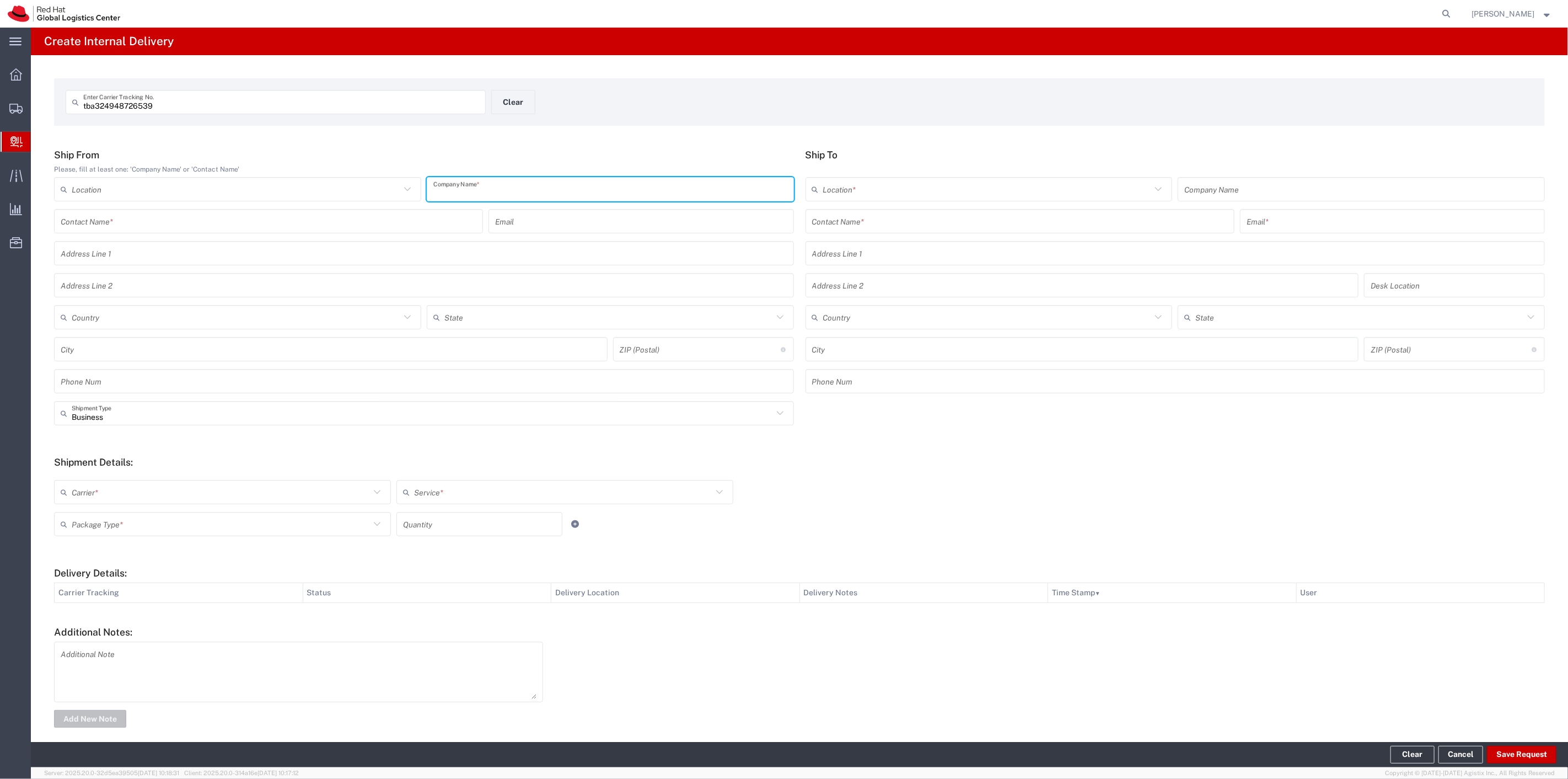
click at [530, 188] on input "text" at bounding box center [611, 189] width 354 height 19
type input "Amazon"
click at [236, 326] on input "text" at bounding box center [236, 317] width 329 height 19
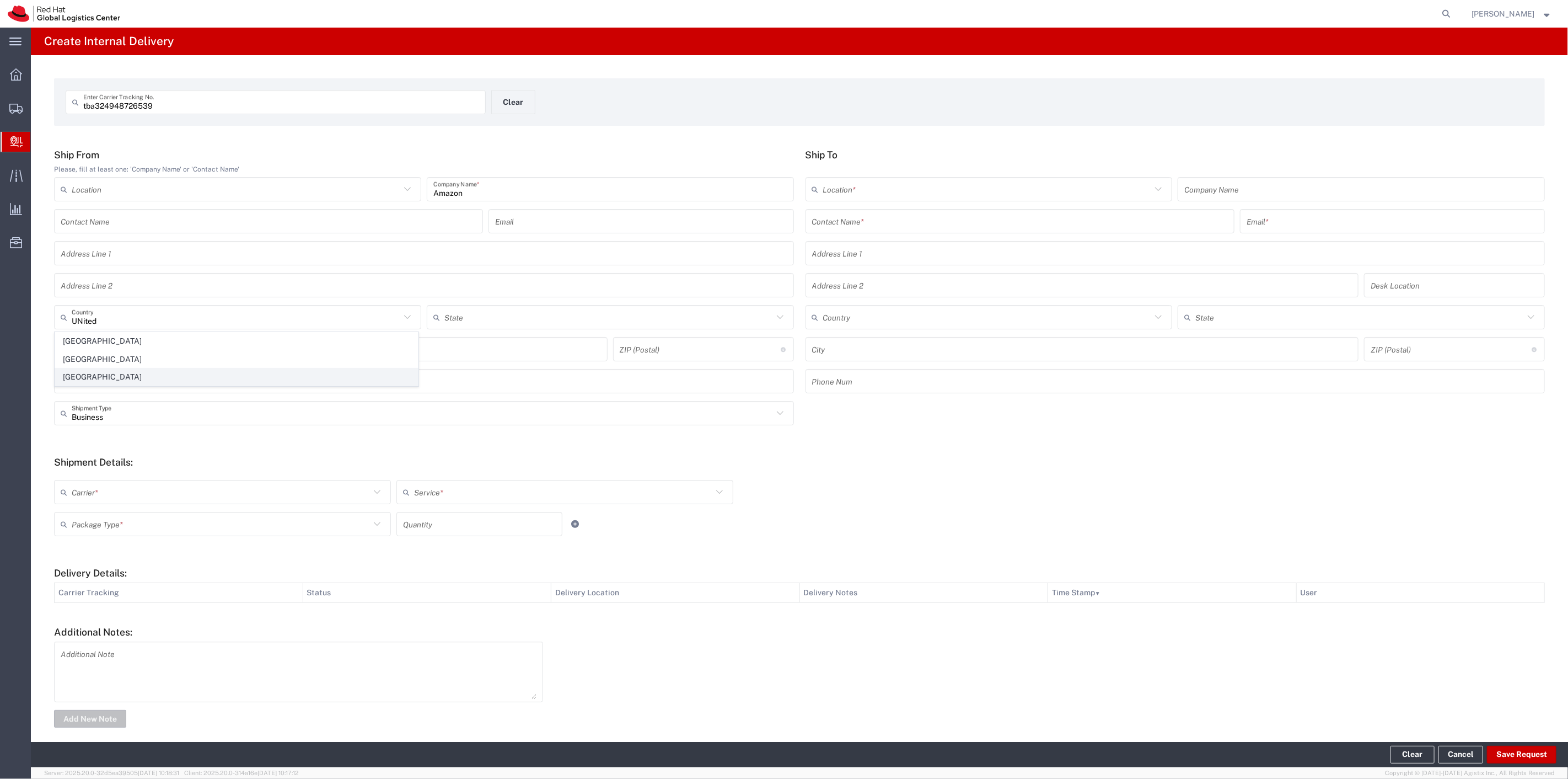
click at [103, 378] on span "[GEOGRAPHIC_DATA]" at bounding box center [237, 377] width 363 height 17
type input "[GEOGRAPHIC_DATA]"
click at [912, 227] on input "text" at bounding box center [1020, 222] width 416 height 19
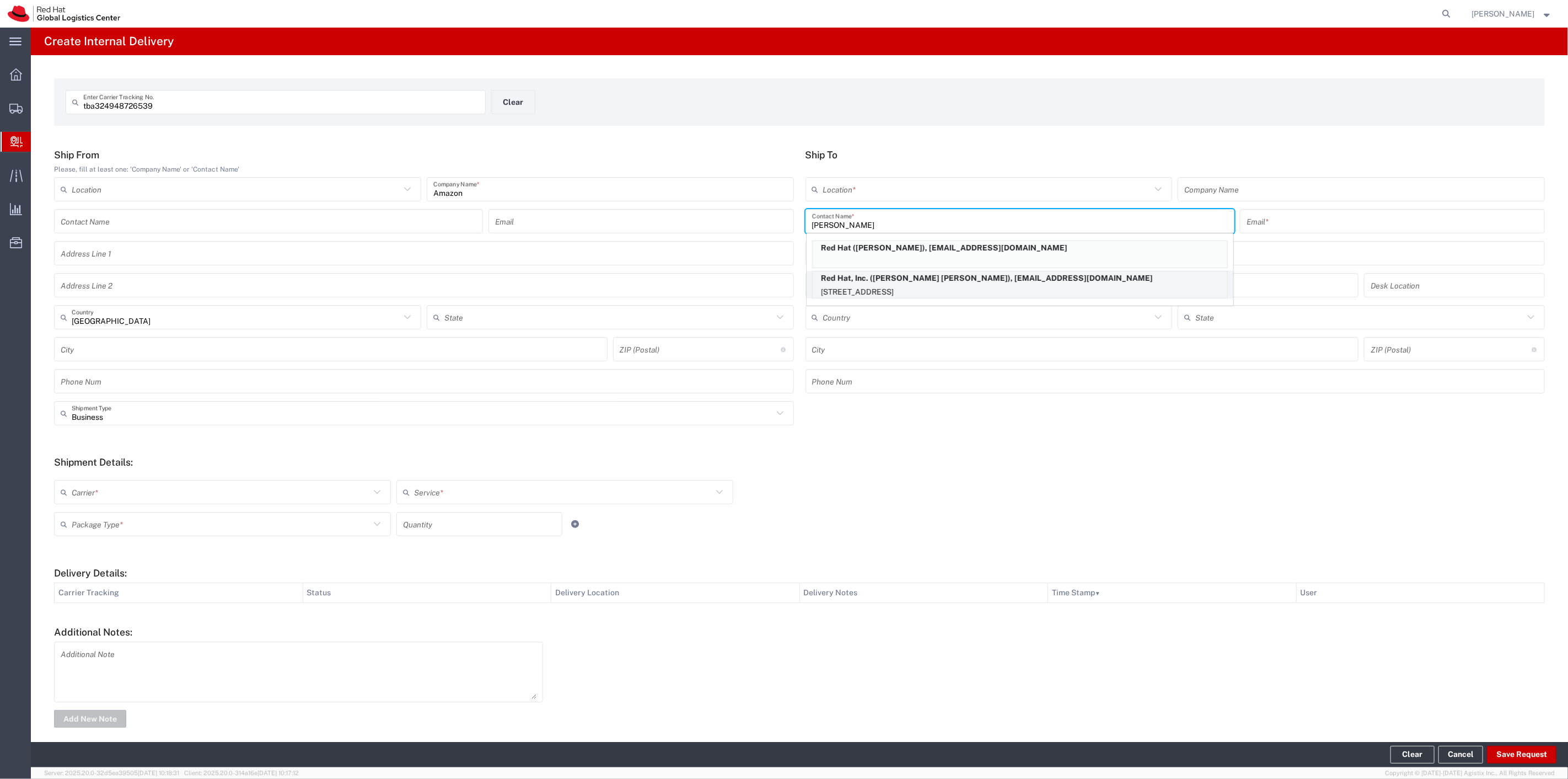
type input "[PERSON_NAME]"
click at [938, 289] on p "[STREET_ADDRESS]" at bounding box center [1020, 292] width 415 height 14
type input "RH - [GEOGRAPHIC_DATA]"
type input "Red Hat, Inc."
type input "[PERSON_NAME] [PERSON_NAME]"
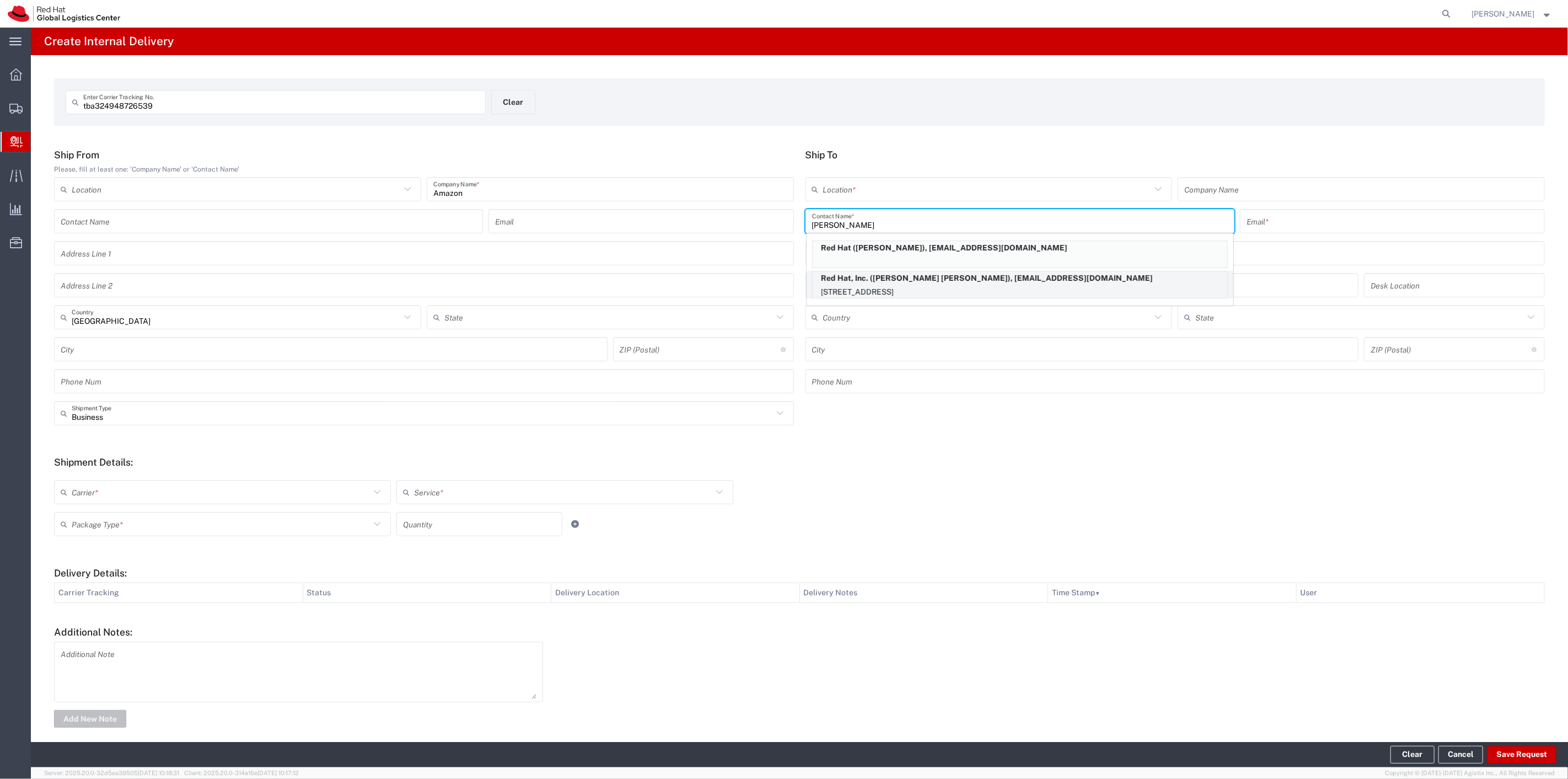
type input "[EMAIL_ADDRESS][DOMAIN_NAME]"
type input "[STREET_ADDRESS]"
type input "FLEX"
type input "[GEOGRAPHIC_DATA]"
type input "RALEIGH"
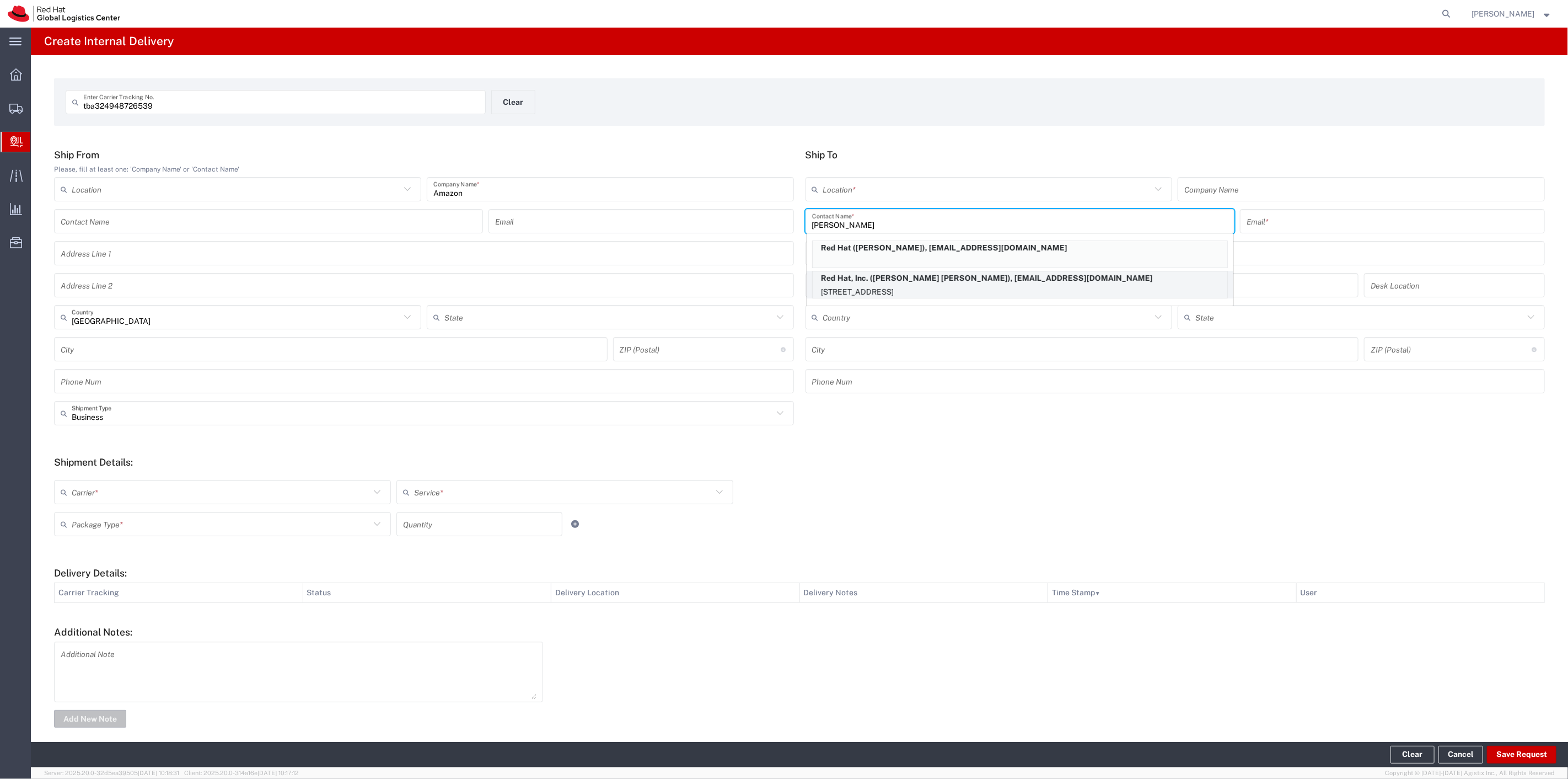
type input "27601"
type input "19198908140"
type input "[US_STATE]"
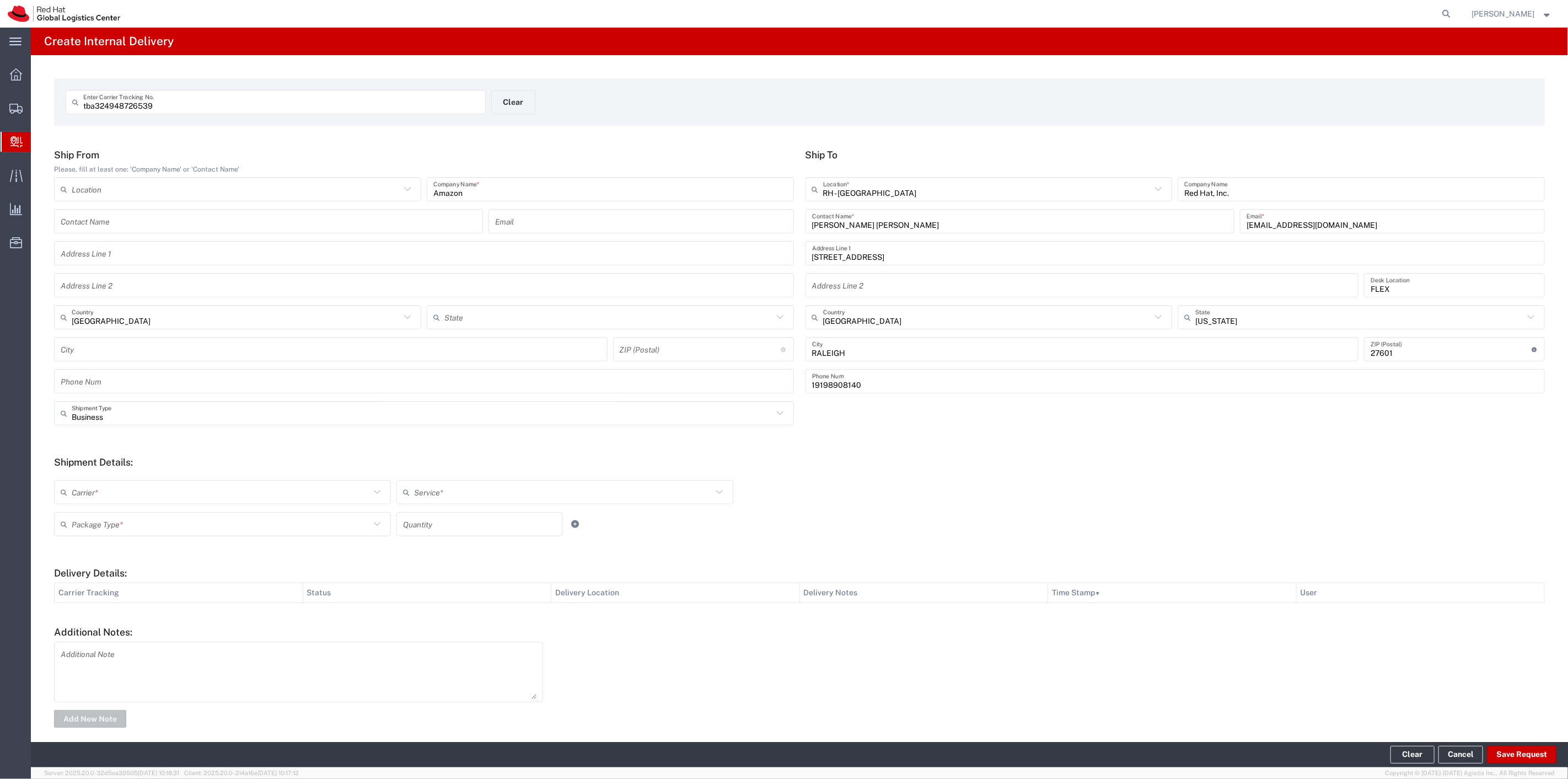
click at [178, 482] on div "Carrier *" at bounding box center [222, 492] width 337 height 24
click at [117, 520] on span "Amazon Logistics" at bounding box center [222, 516] width 332 height 17
type input "Amazon Logistics"
click at [427, 486] on input "text" at bounding box center [563, 493] width 298 height 19
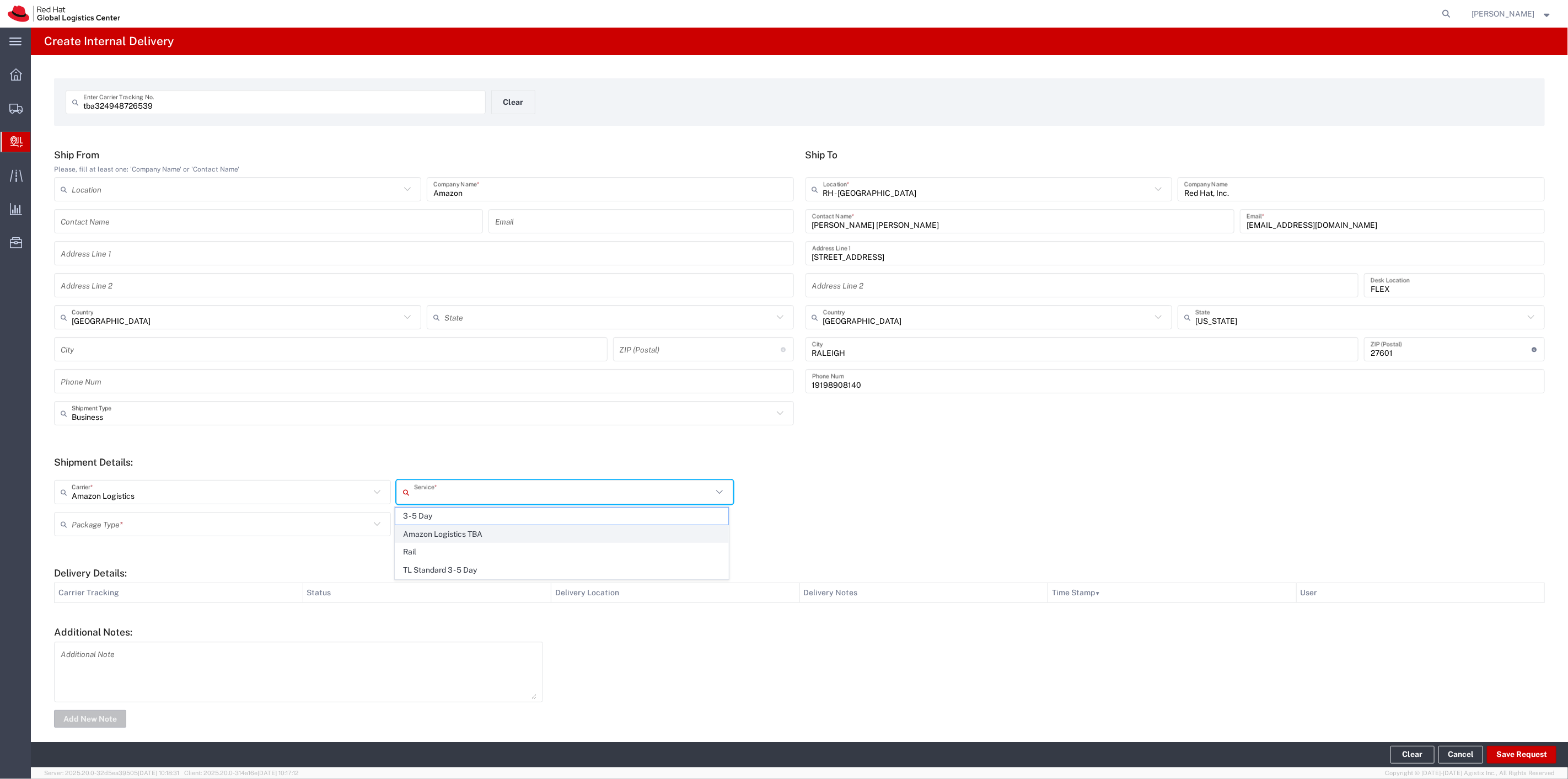
click at [438, 530] on span "Amazon Logistics TBA" at bounding box center [561, 534] width 332 height 17
type input "Amazon Logistics TBA"
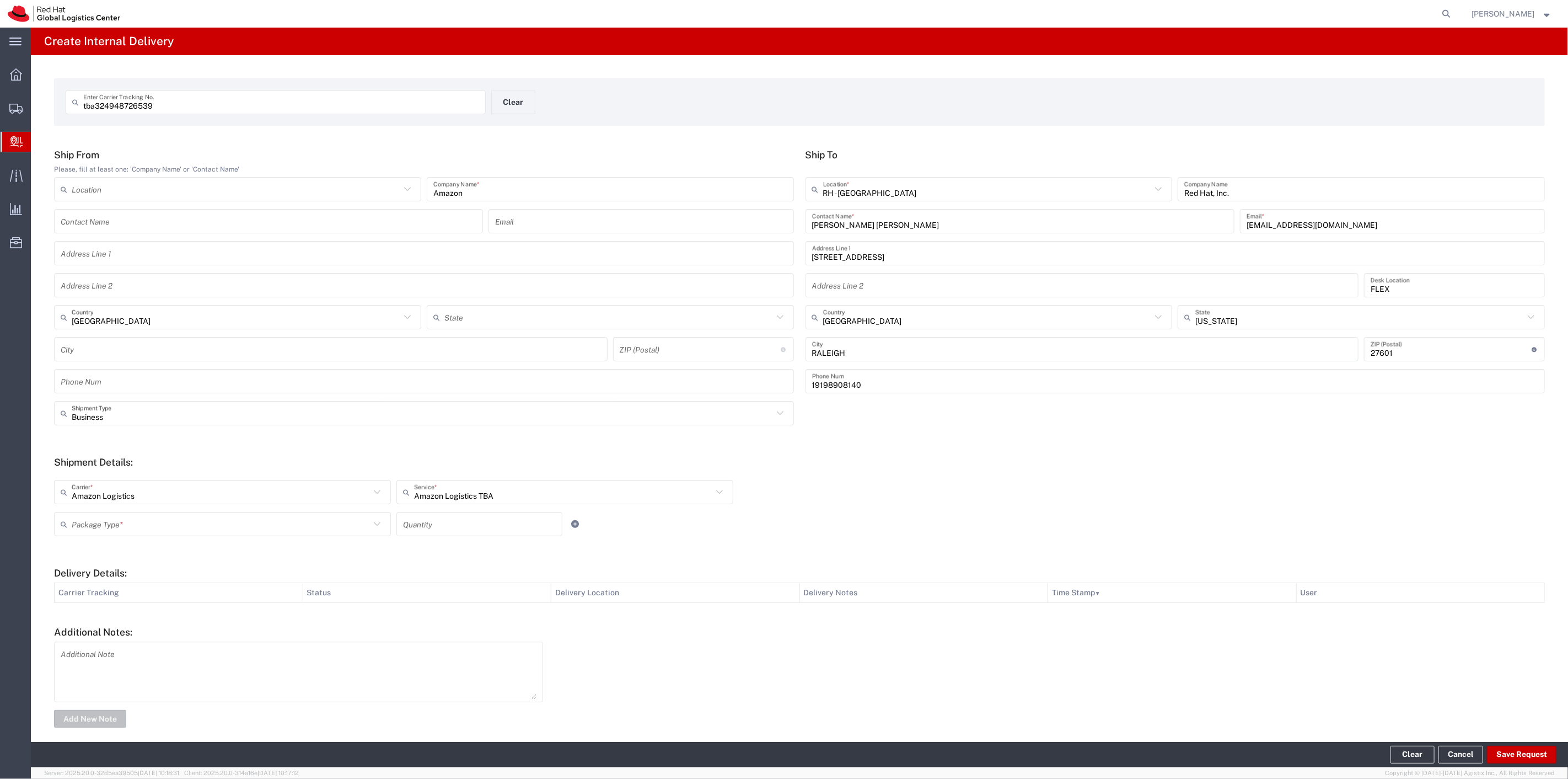
click at [273, 518] on input "text" at bounding box center [221, 524] width 298 height 19
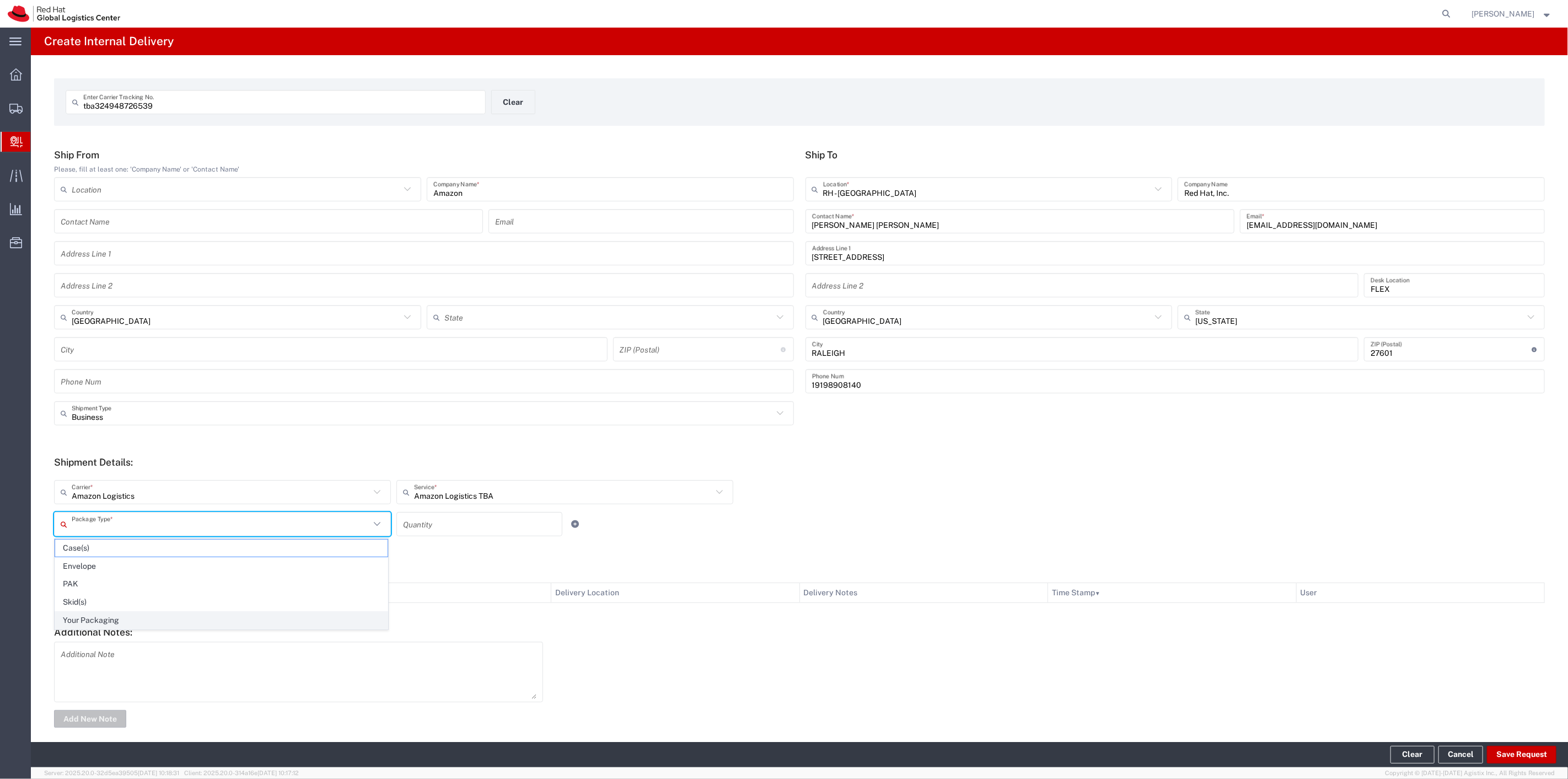
click at [96, 624] on span "Your Packaging" at bounding box center [222, 620] width 332 height 17
type input "Your Packaging"
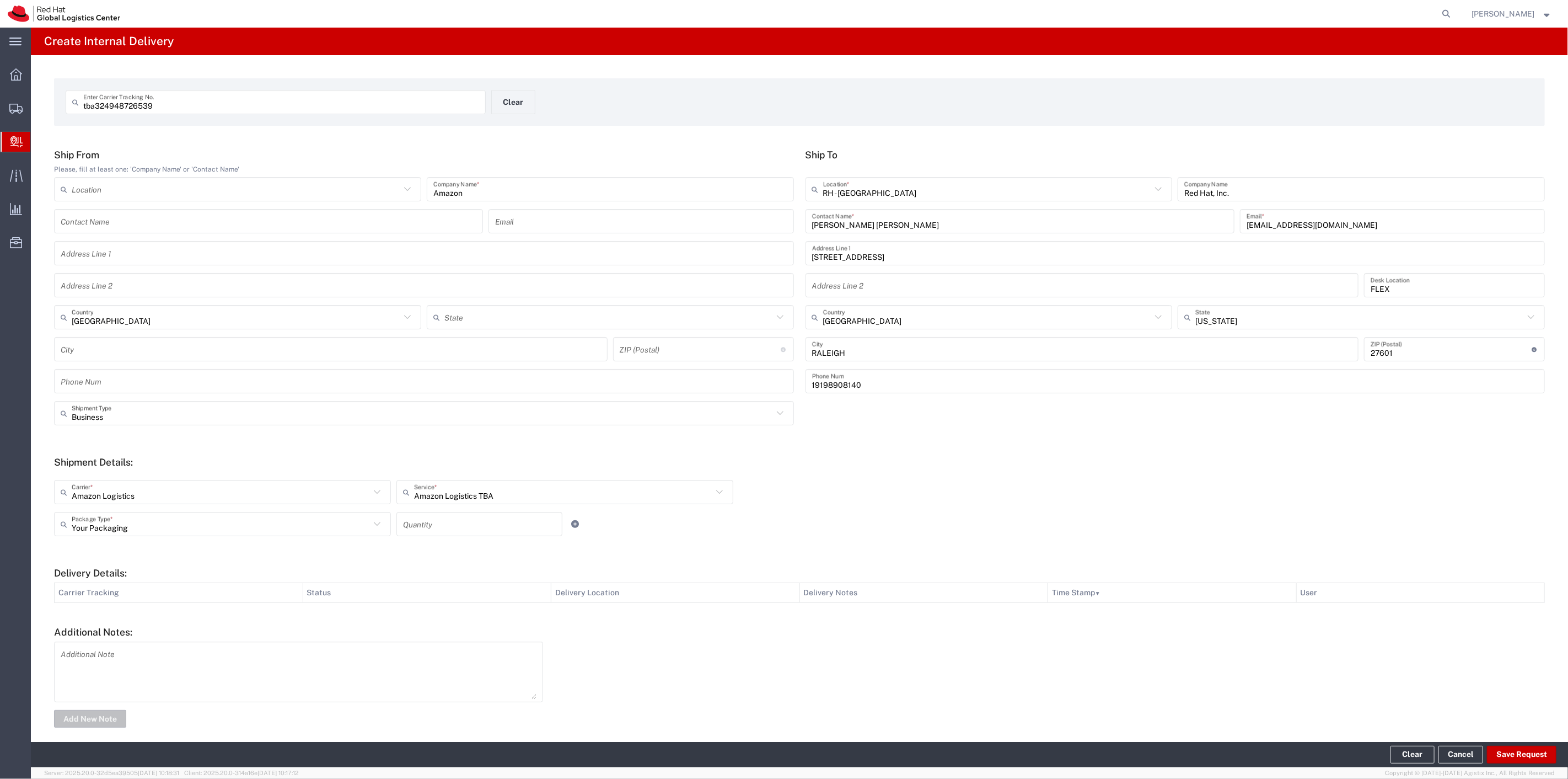
click at [481, 529] on input "number" at bounding box center [479, 524] width 153 height 19
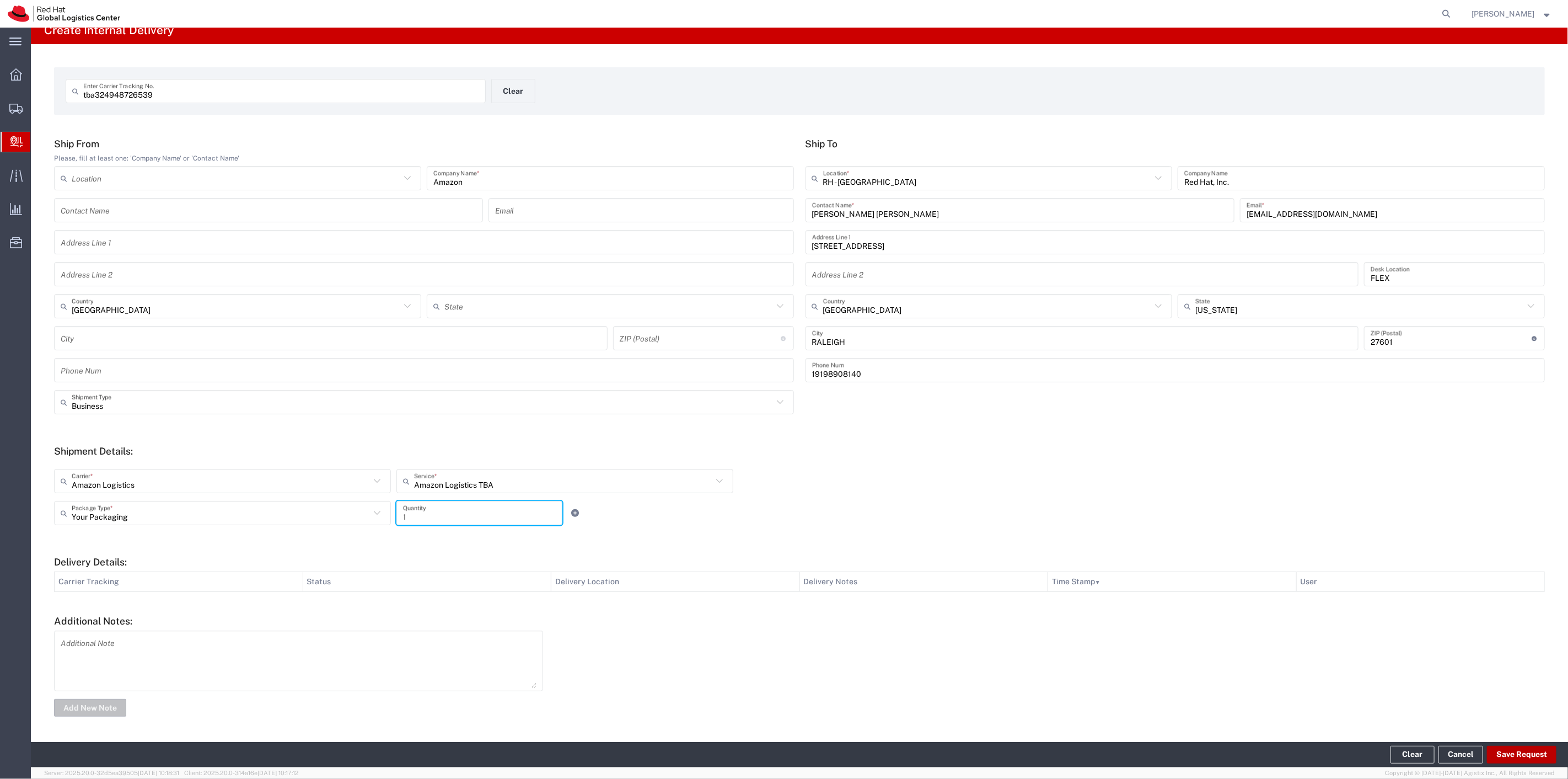
type input "1"
click at [1508, 753] on button "Save Request" at bounding box center [1522, 755] width 69 height 18
type input "[GEOGRAPHIC_DATA]"
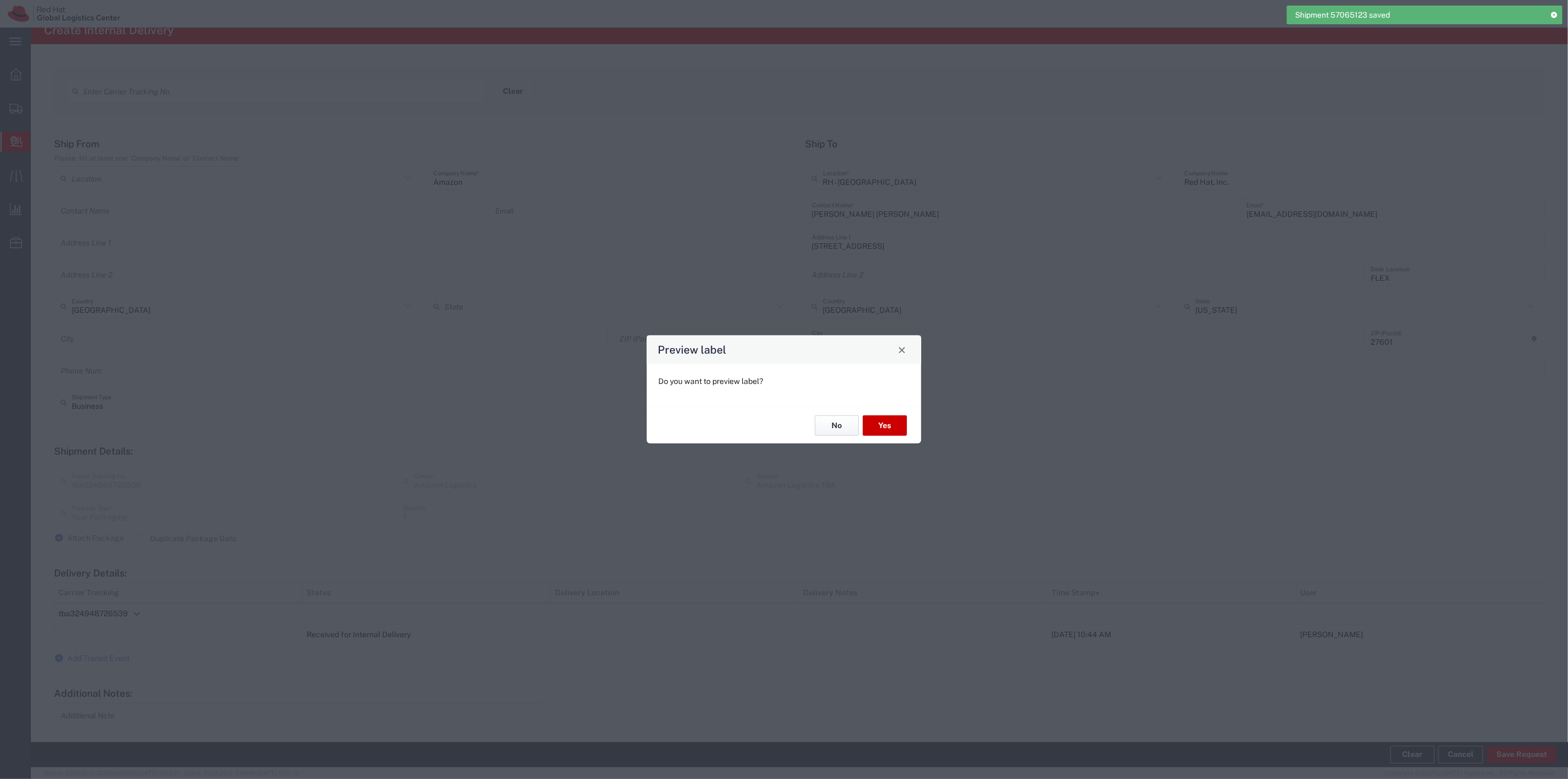
click at [846, 421] on button "No" at bounding box center [837, 426] width 44 height 21
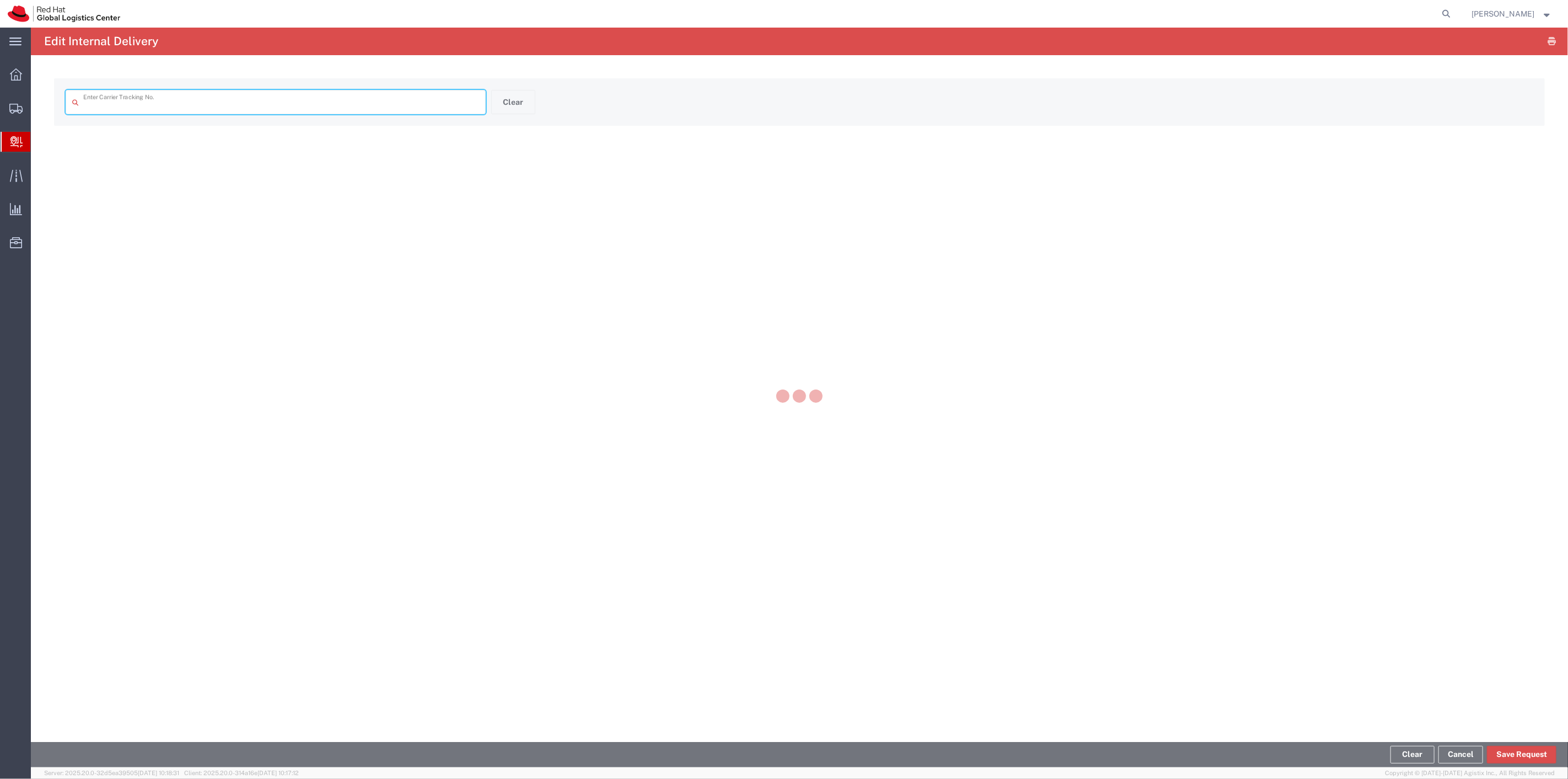
type input "tba324948726539"
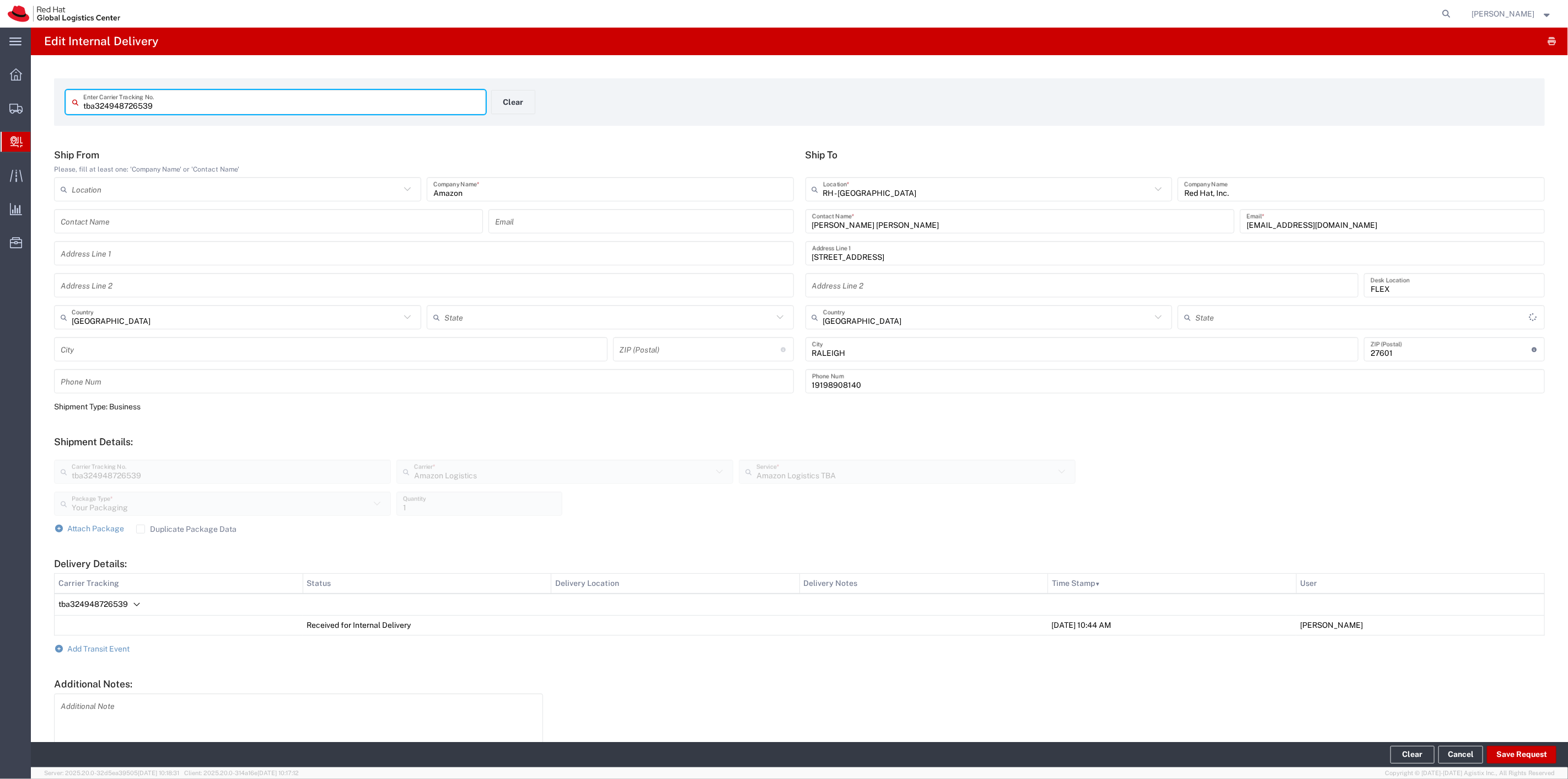
type input "[US_STATE]"
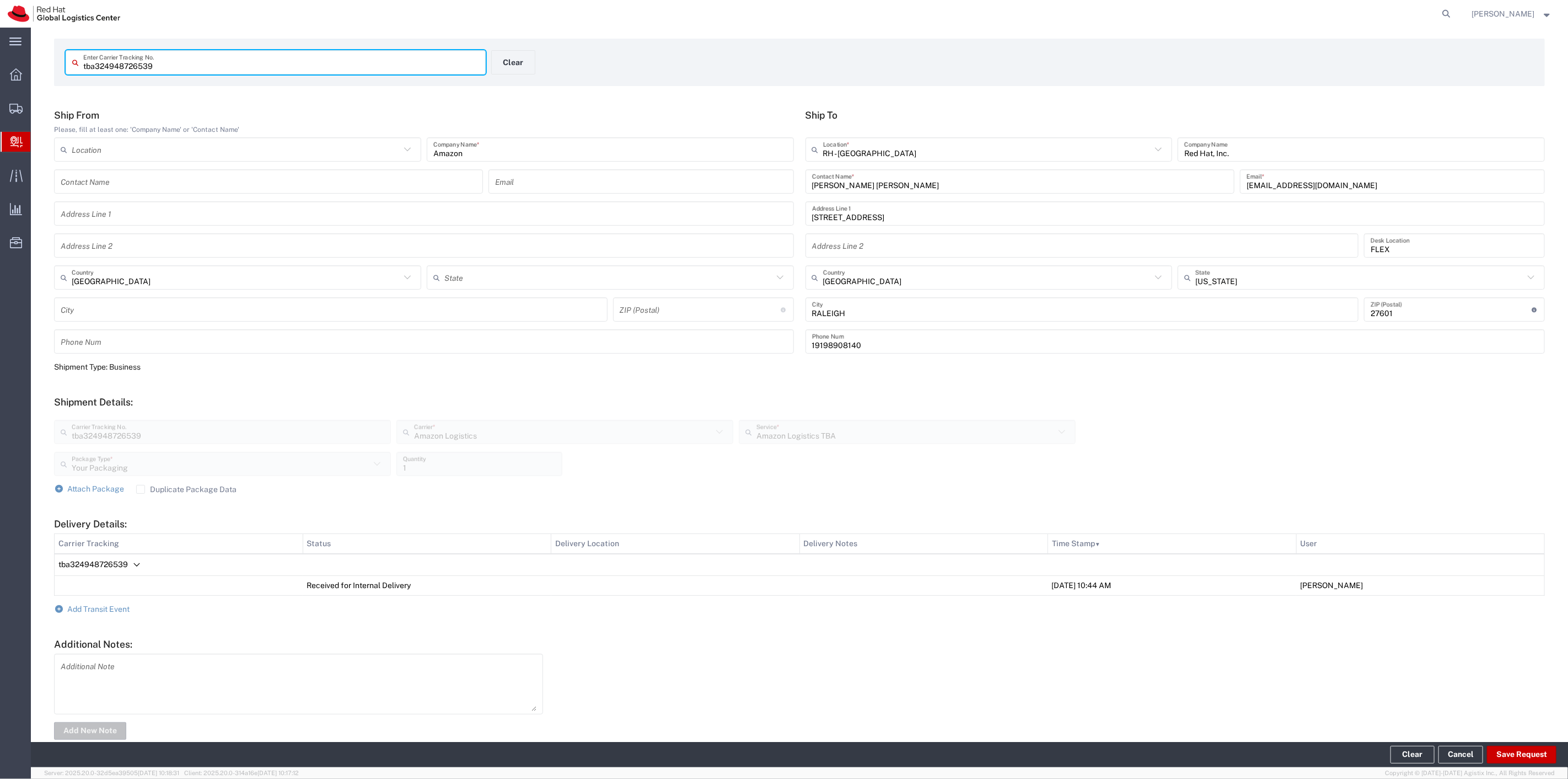
scroll to position [62, 0]
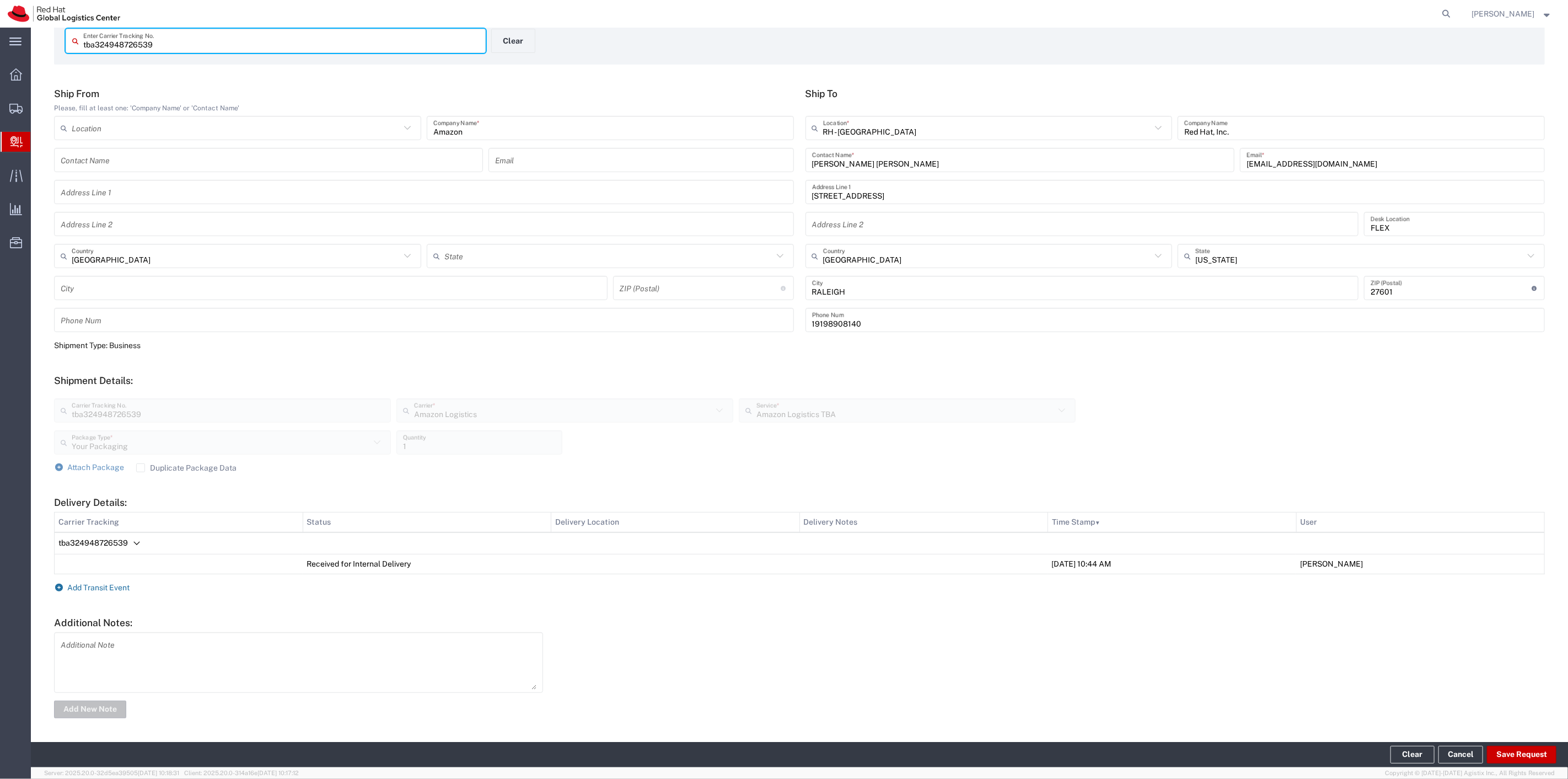
click at [92, 589] on span "Add Transit Event" at bounding box center [99, 587] width 62 height 9
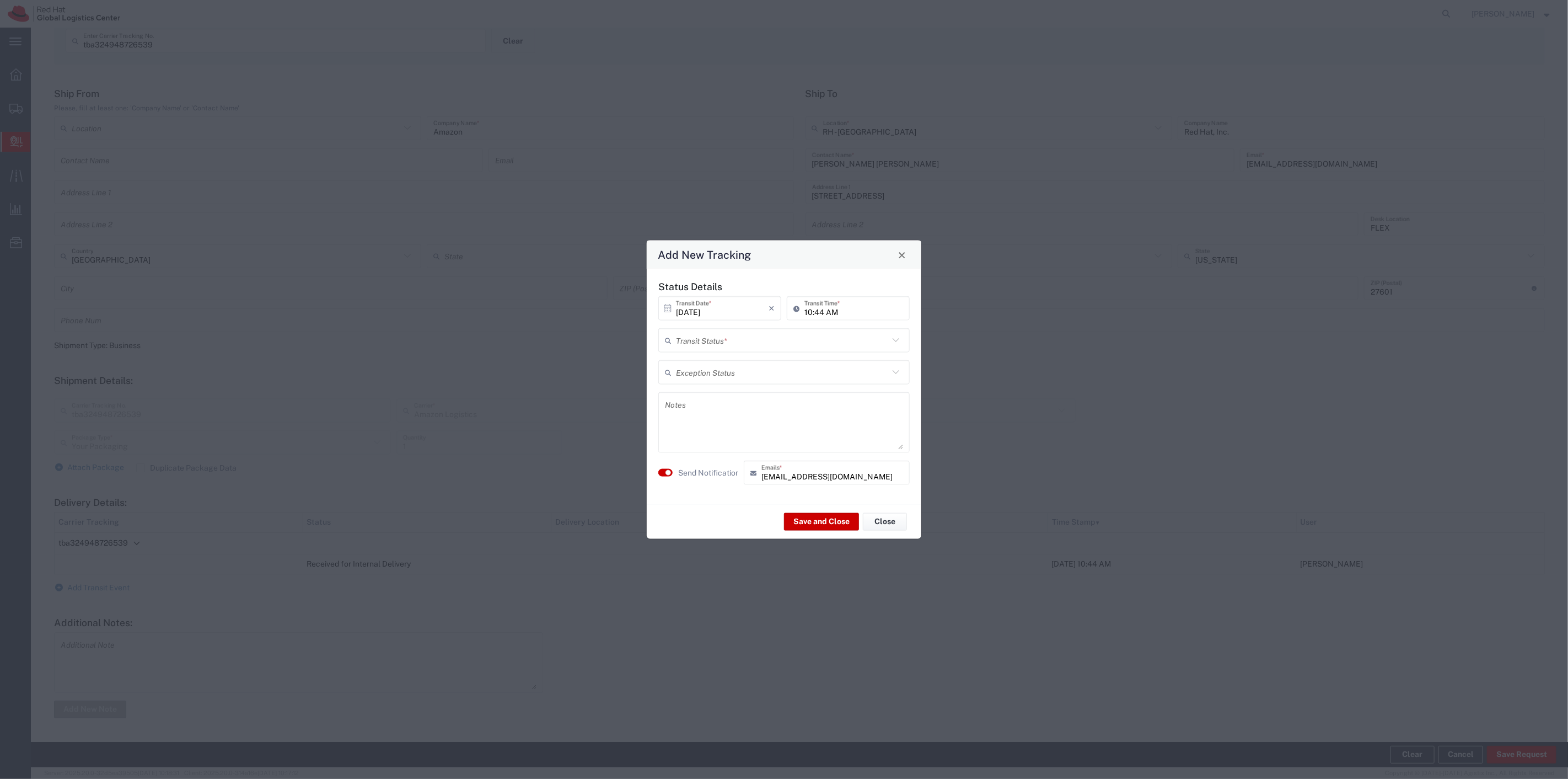
click at [729, 340] on input "text" at bounding box center [782, 340] width 213 height 19
drag, startPoint x: 723, startPoint y: 361, endPoint x: 705, endPoint y: 382, distance: 27.7
click at [721, 361] on span "Delivery Confirmation" at bounding box center [783, 364] width 249 height 17
type input "Delivery Confirmation"
click at [669, 470] on small "button" at bounding box center [668, 473] width 5 height 5
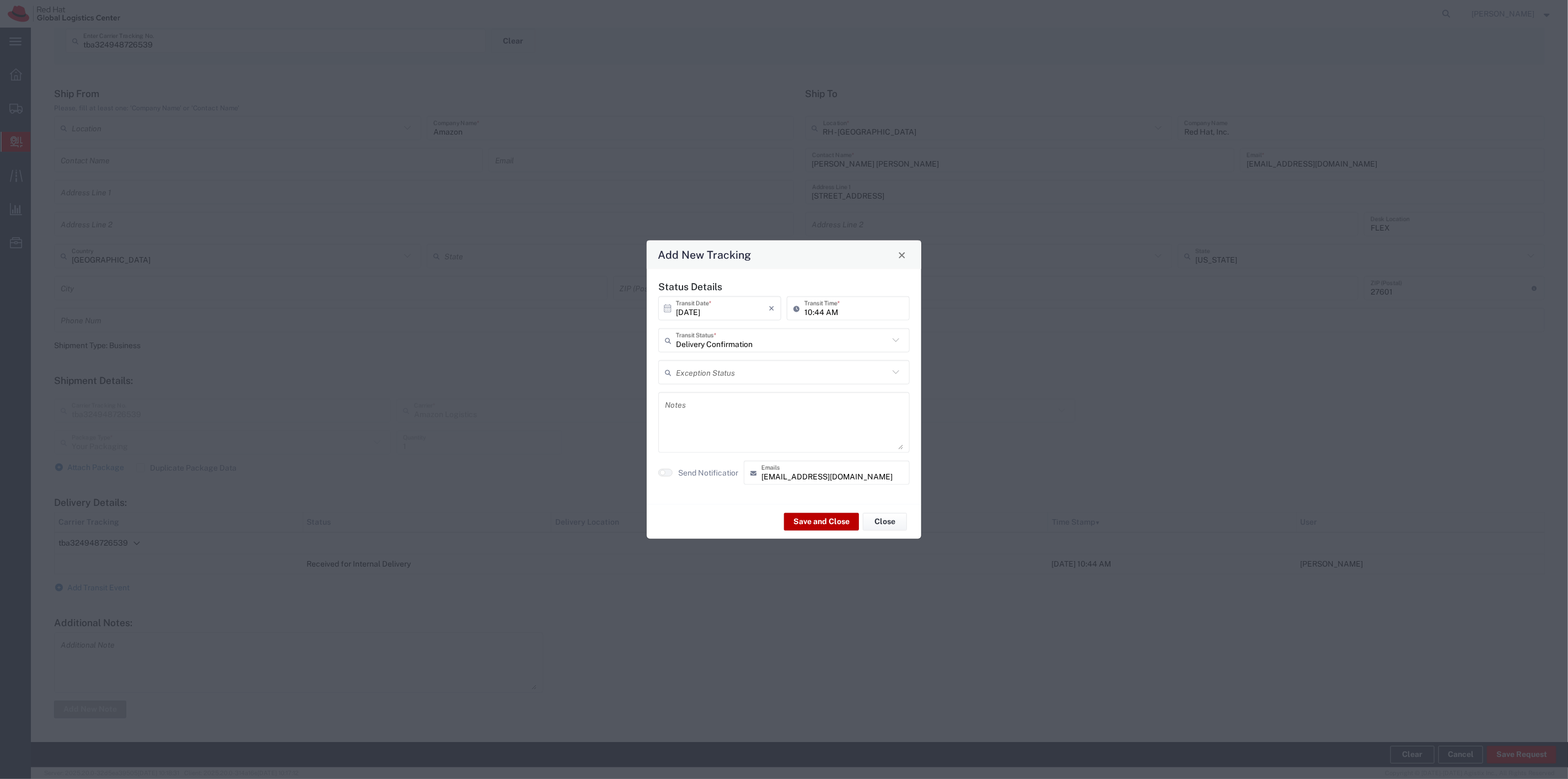
click at [816, 524] on button "Save and Close" at bounding box center [821, 521] width 75 height 18
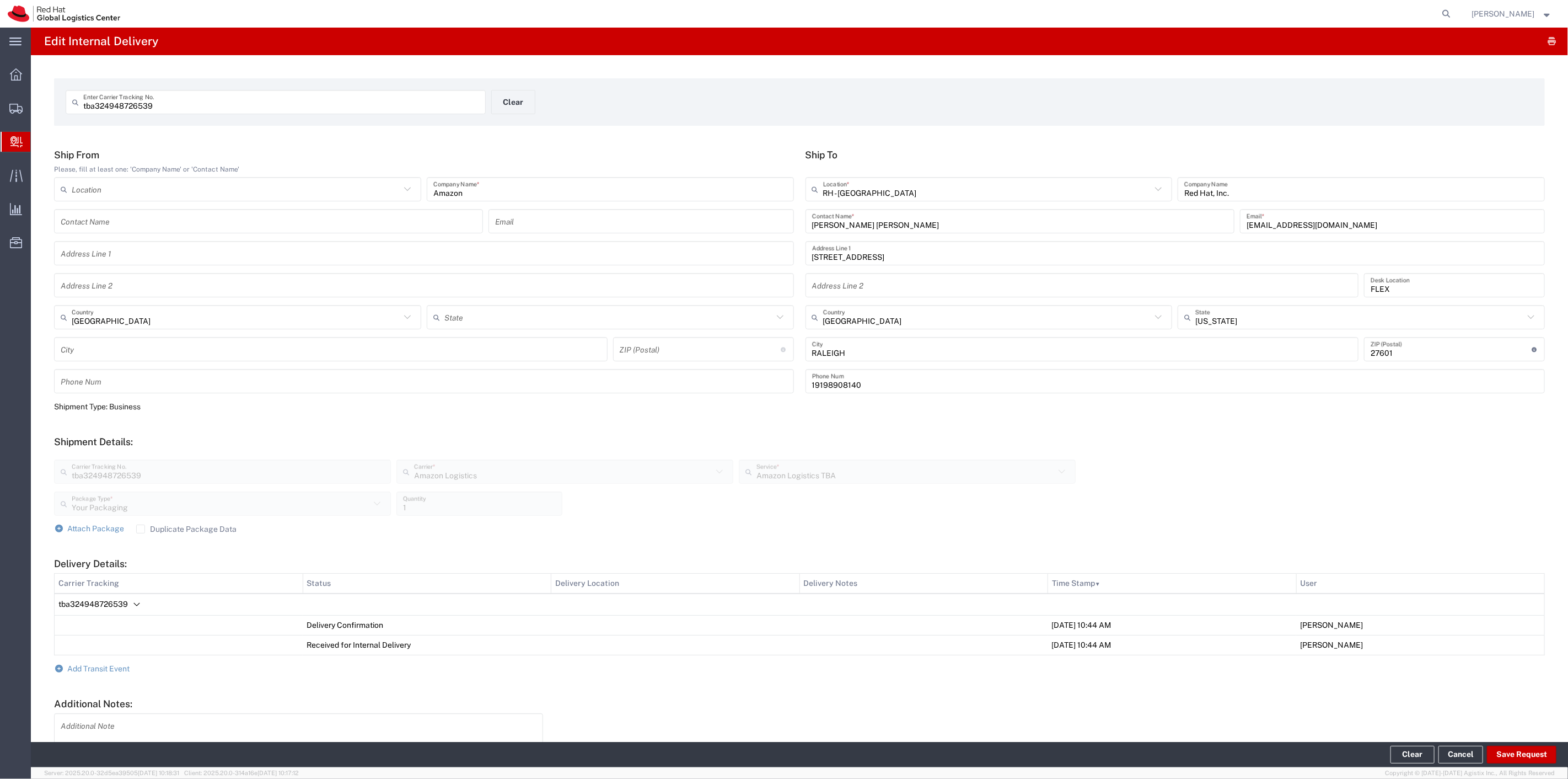
scroll to position [82, 0]
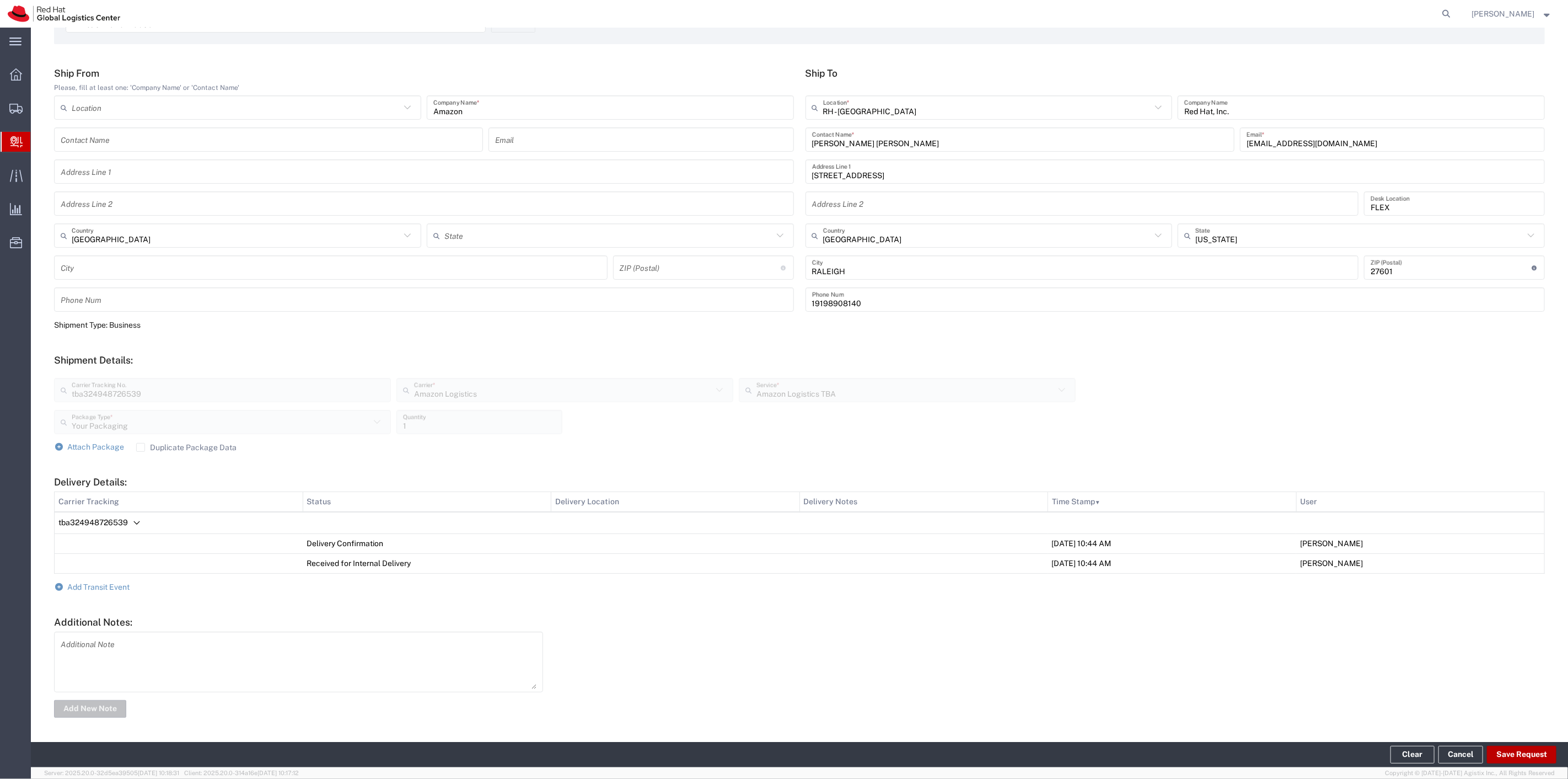
click at [1521, 749] on button "Save Request" at bounding box center [1522, 755] width 69 height 18
click at [1521, 749] on agx-block-ui "Edit Internal Delivery tba324948726539 Enter Carrier Tracking No. Clear Ship Fr…" at bounding box center [799, 397] width 1537 height 740
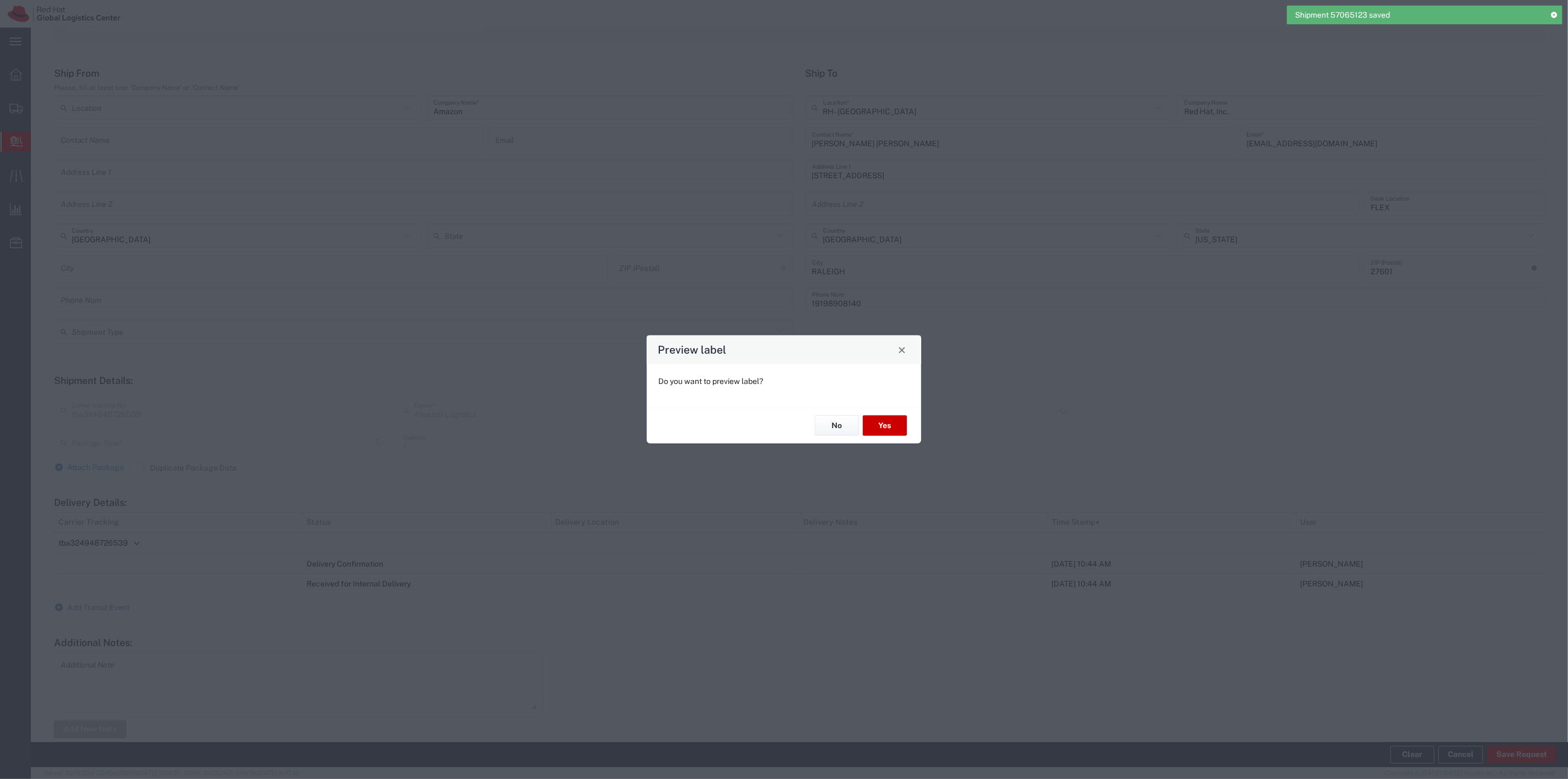
type input "Your Packaging"
type input "Amazon Logistics TBA"
click at [834, 425] on button "No" at bounding box center [837, 426] width 44 height 21
